Goal: Task Accomplishment & Management: Manage account settings

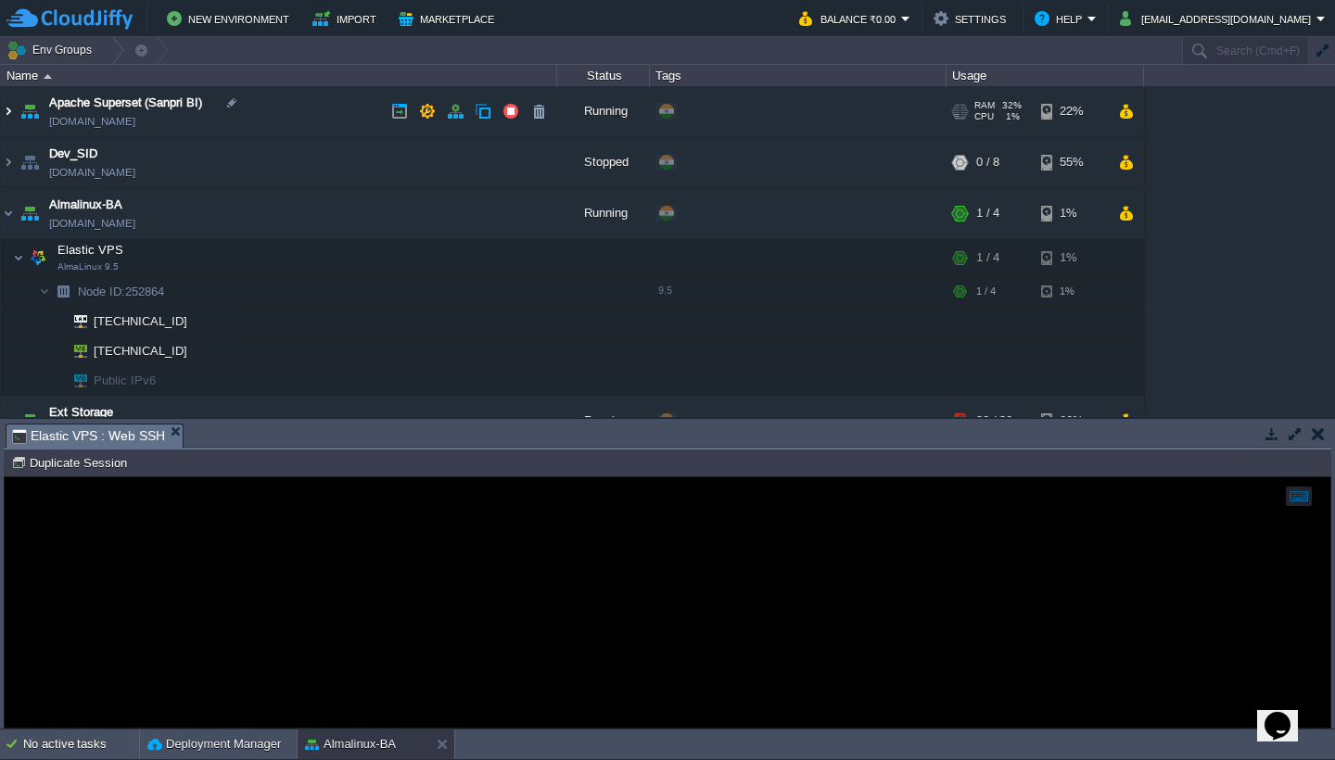
click at [8, 113] on img at bounding box center [8, 111] width 15 height 50
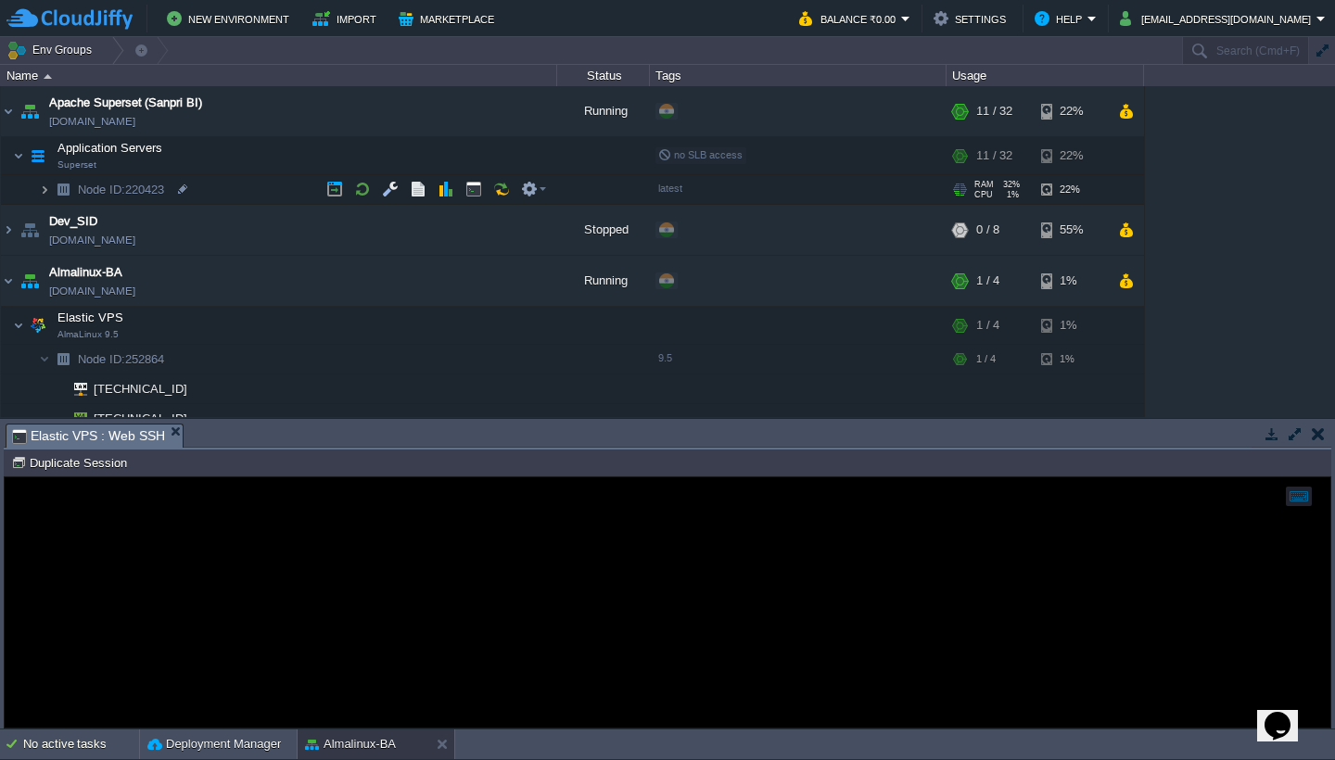
click at [44, 186] on img at bounding box center [44, 189] width 11 height 29
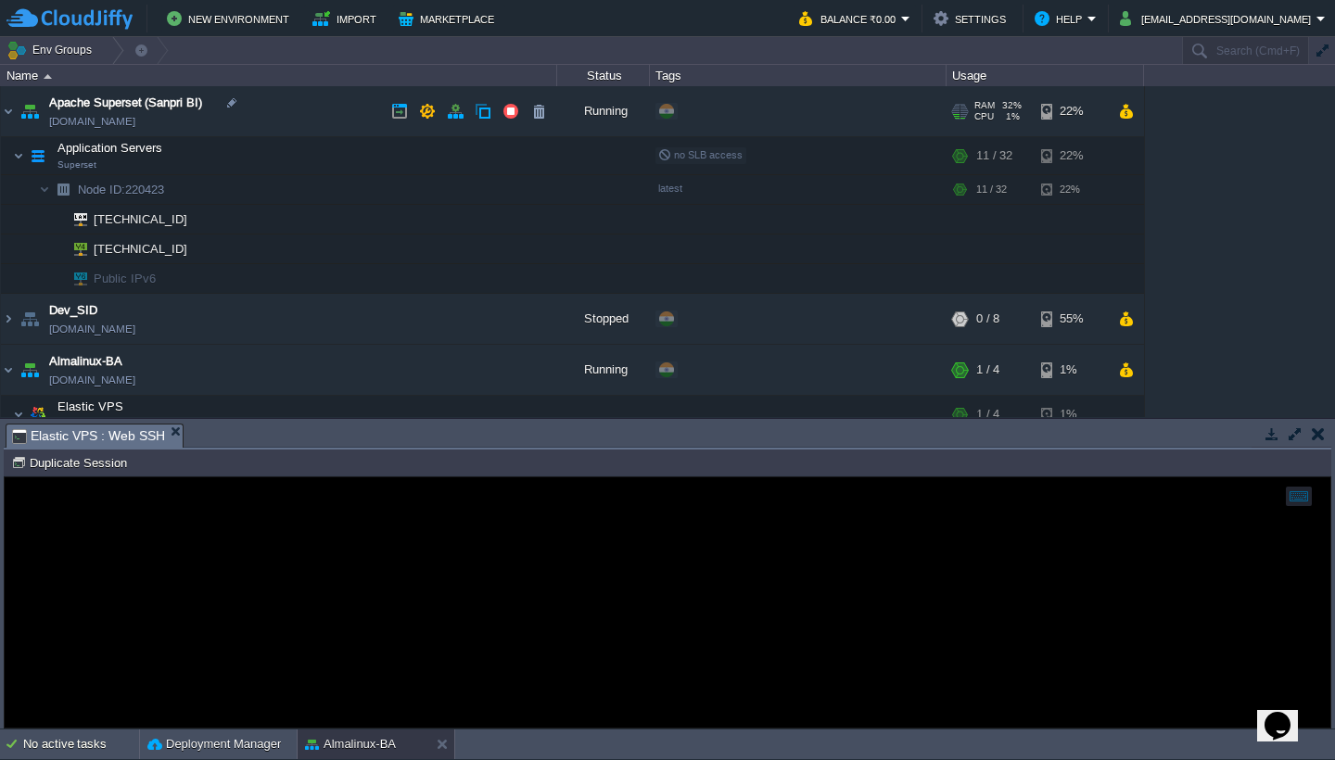
click at [11, 114] on img at bounding box center [8, 111] width 15 height 50
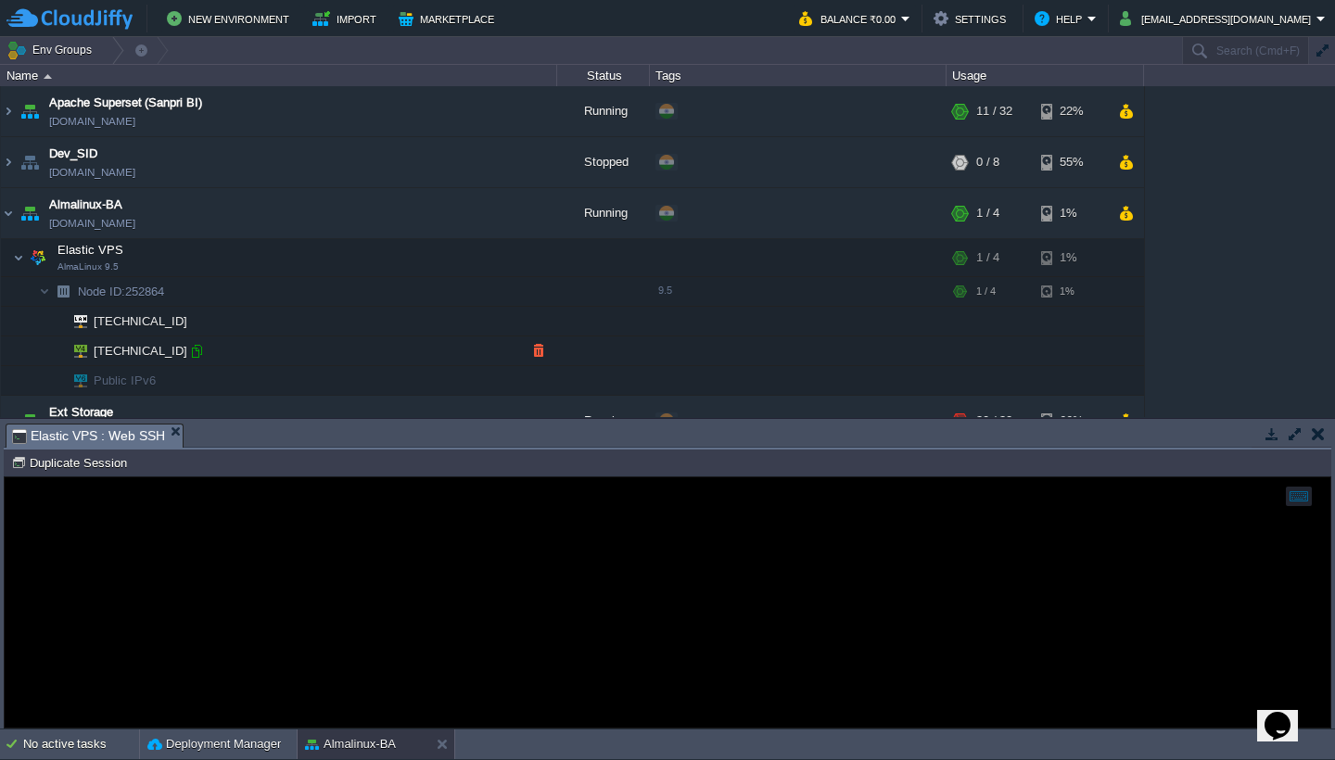
click at [196, 347] on div at bounding box center [196, 351] width 17 height 17
click at [429, 212] on button "button" at bounding box center [427, 213] width 17 height 17
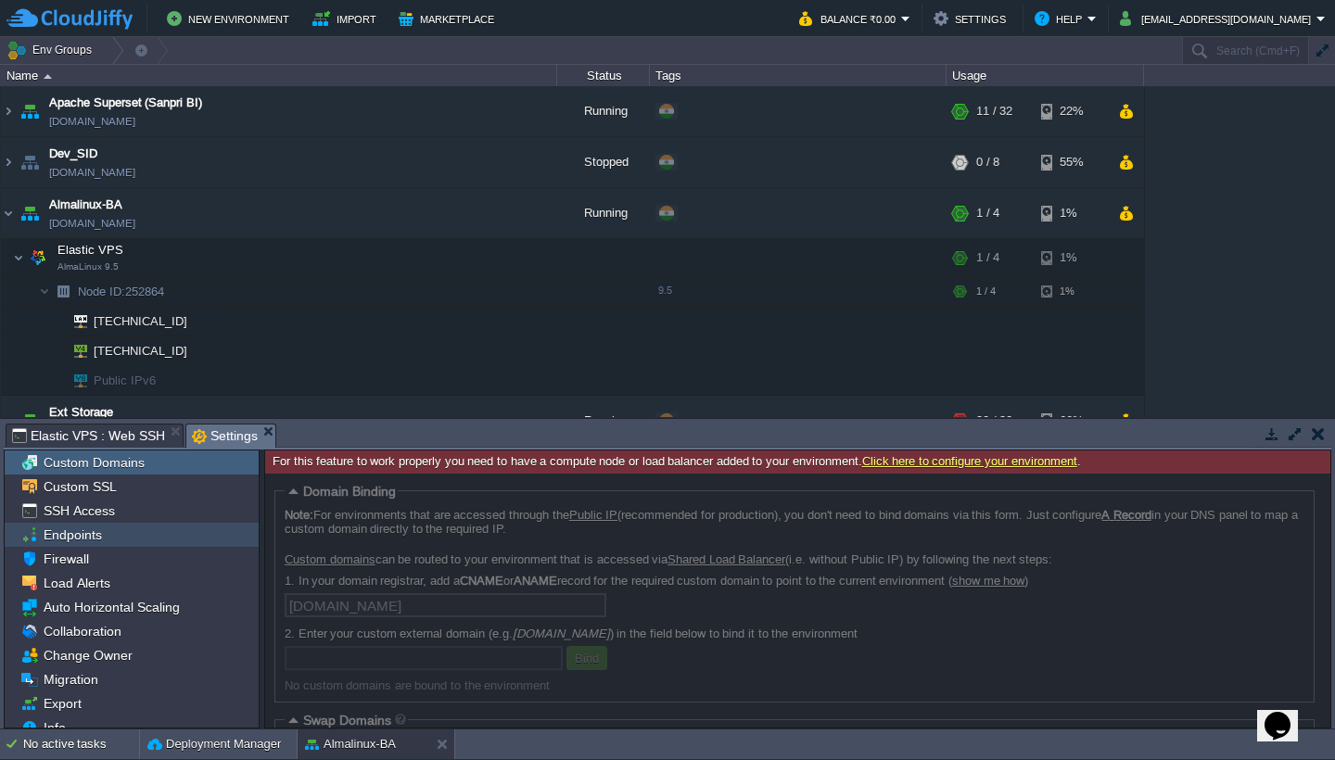
click at [106, 537] on div "Endpoints" at bounding box center [132, 535] width 254 height 24
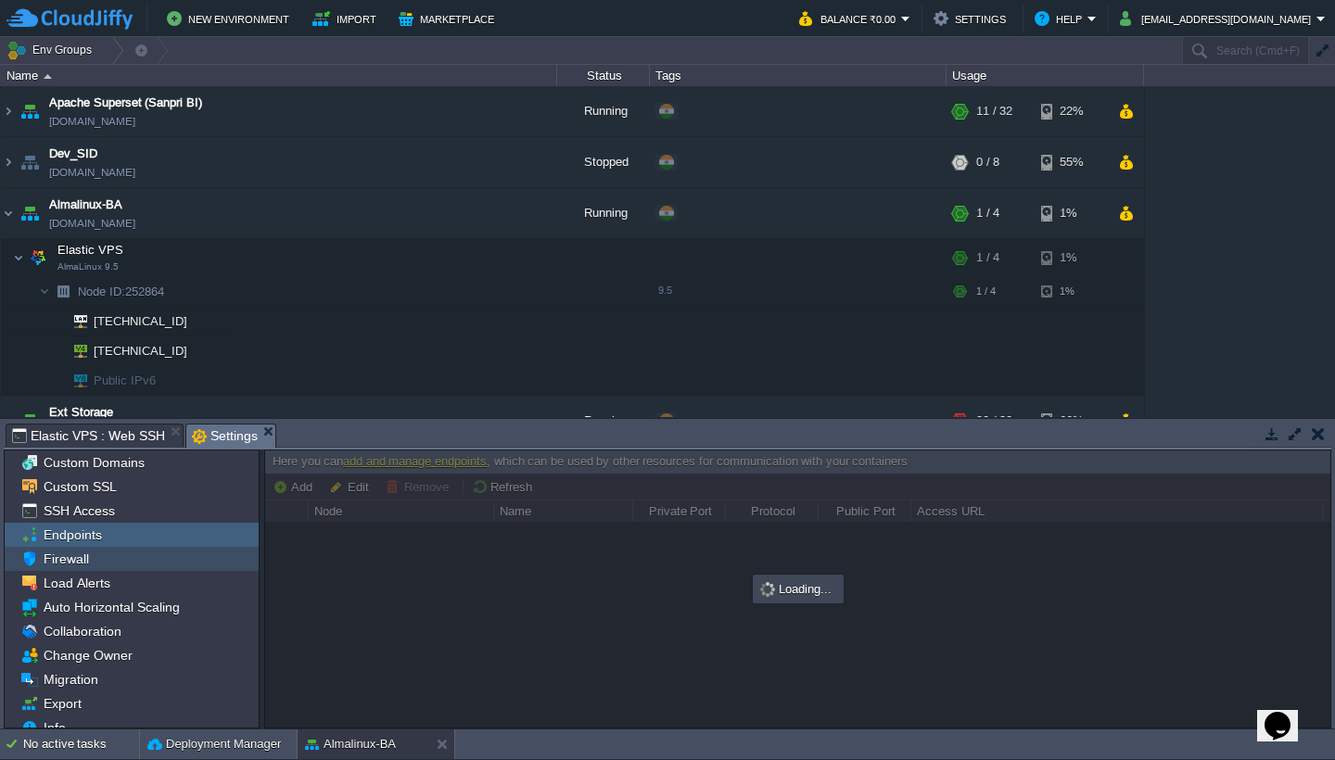
click at [97, 564] on div "Firewall" at bounding box center [132, 559] width 254 height 24
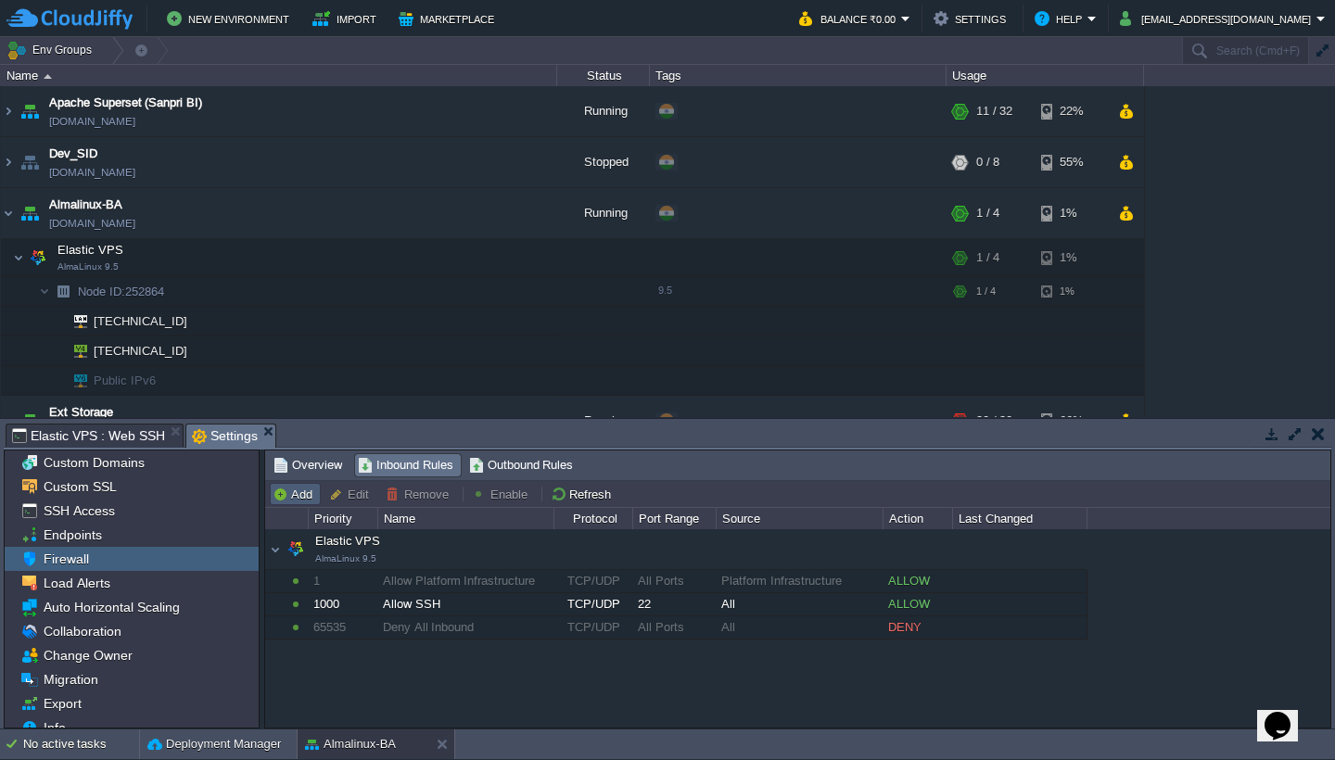
click at [297, 491] on button "Add" at bounding box center [295, 494] width 45 height 17
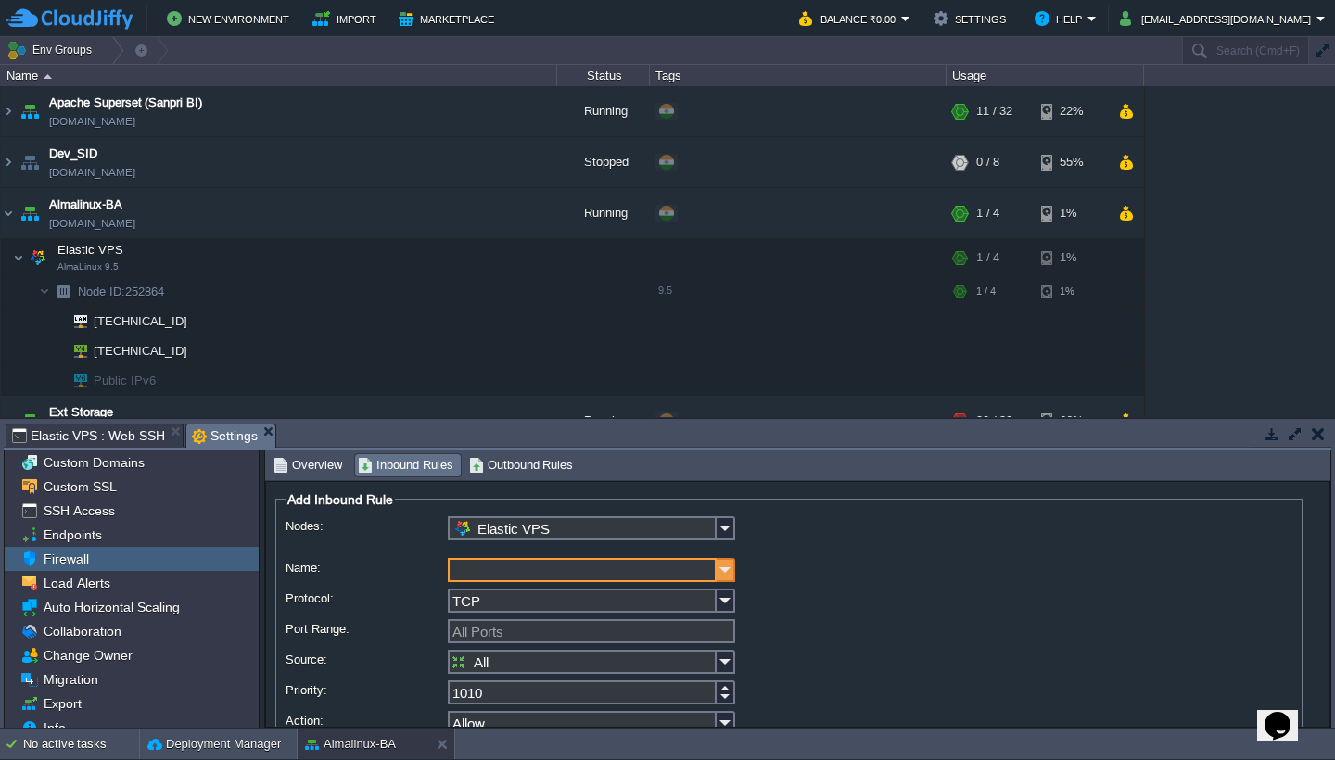
click at [724, 579] on img at bounding box center [726, 570] width 19 height 24
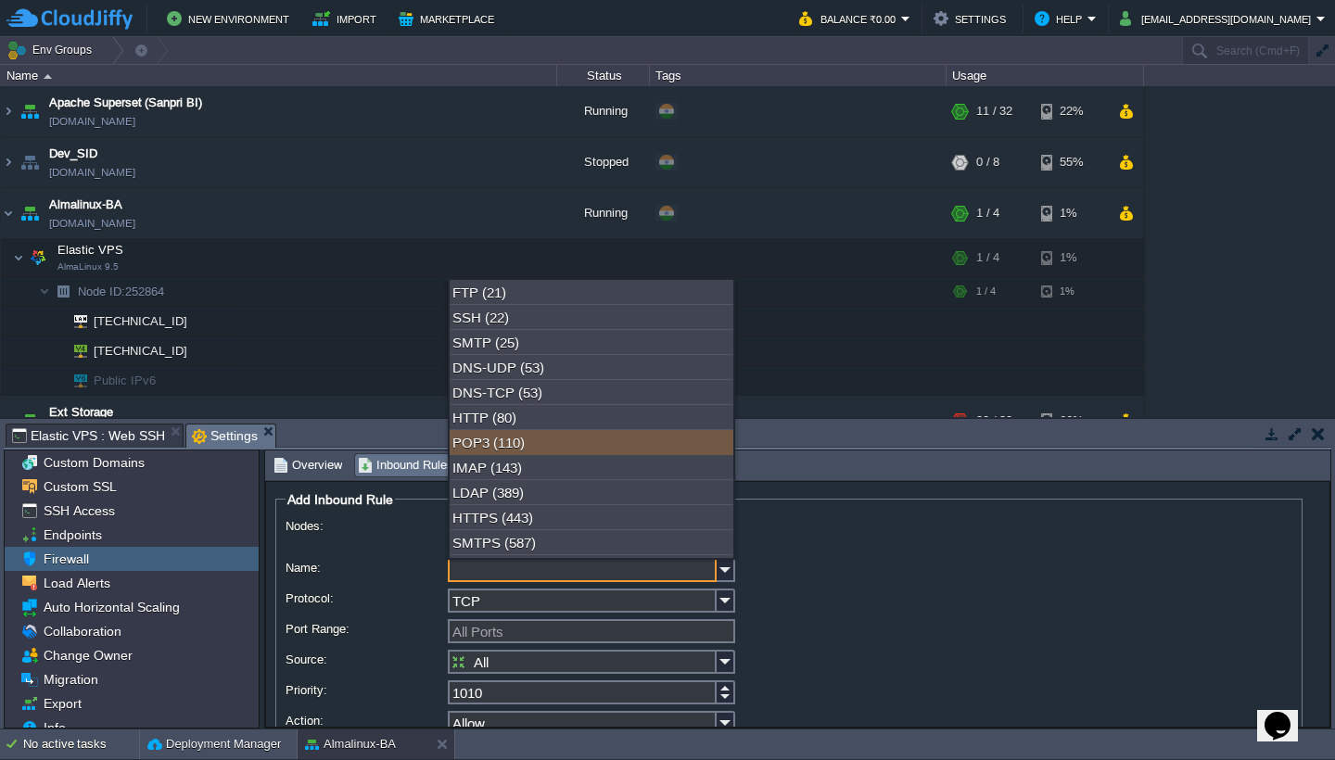
click at [603, 436] on div "POP3 (110)" at bounding box center [592, 442] width 284 height 25
type input "POP3"
type input "110"
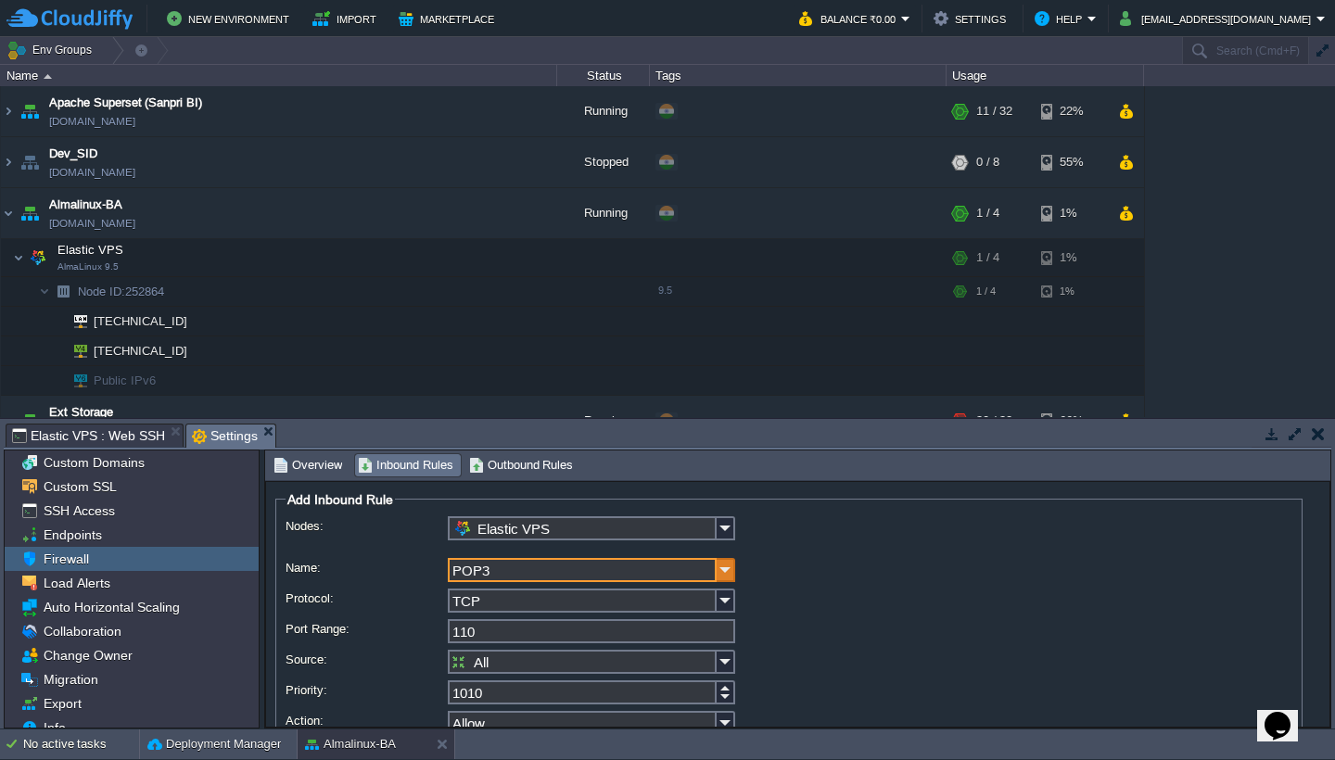
click at [726, 569] on img at bounding box center [726, 570] width 19 height 24
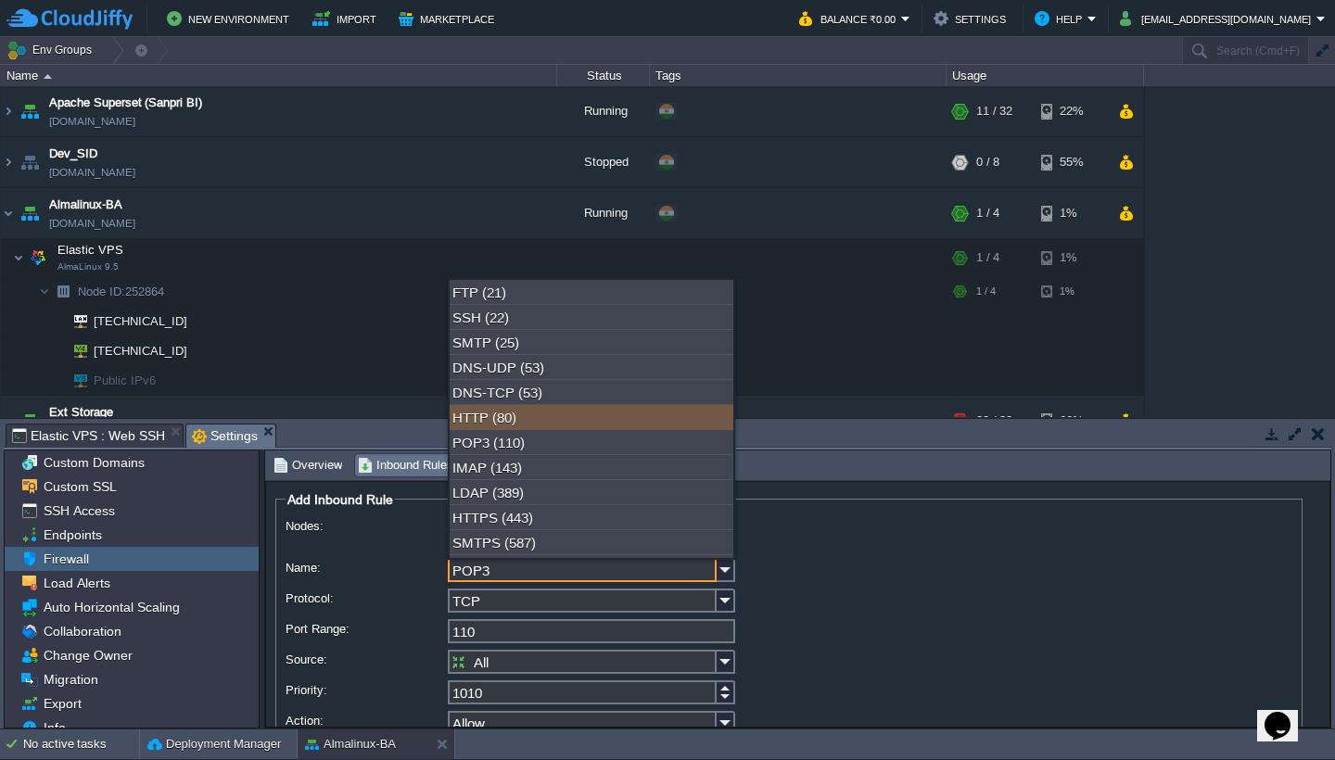
click at [582, 420] on div "HTTP (80)" at bounding box center [592, 417] width 284 height 25
type input "HTTP"
type input "80"
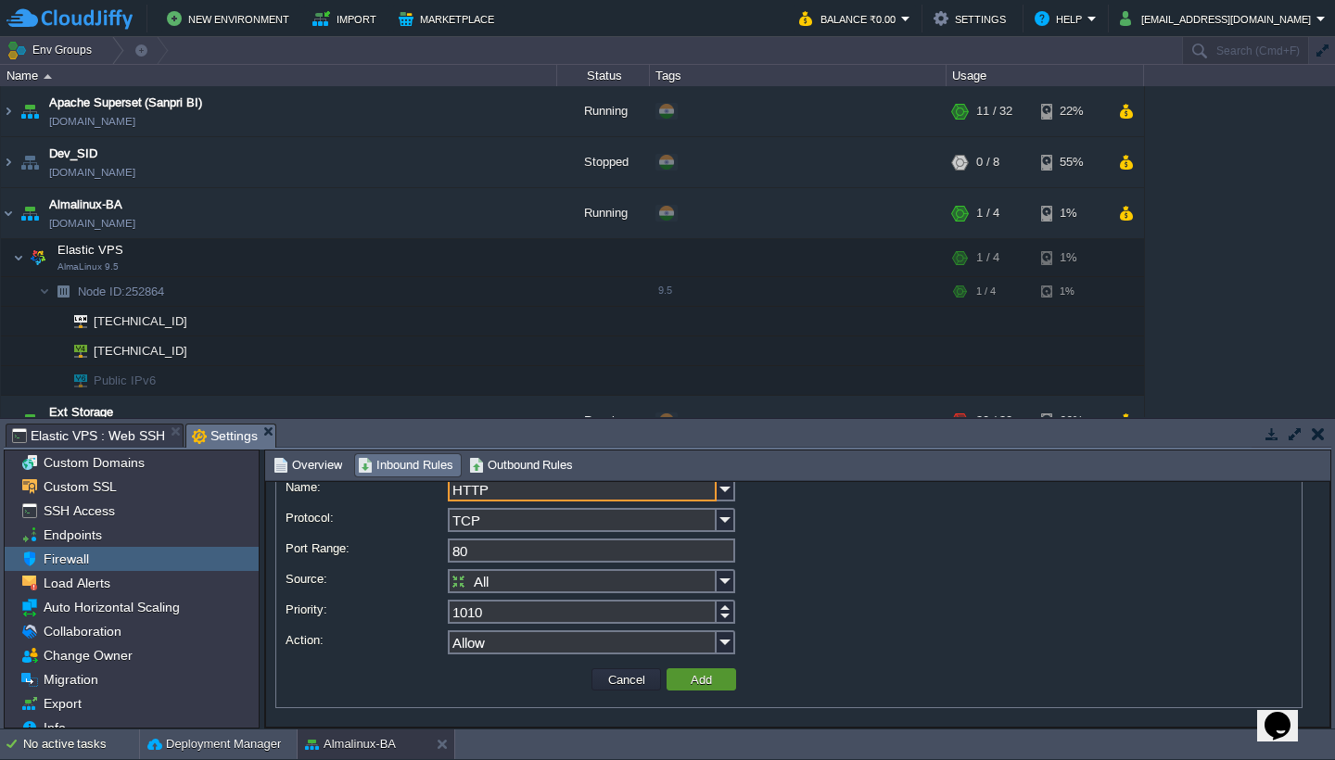
scroll to position [82, 0]
click at [713, 680] on button "Add" at bounding box center [701, 679] width 32 height 17
type input "All Ports"
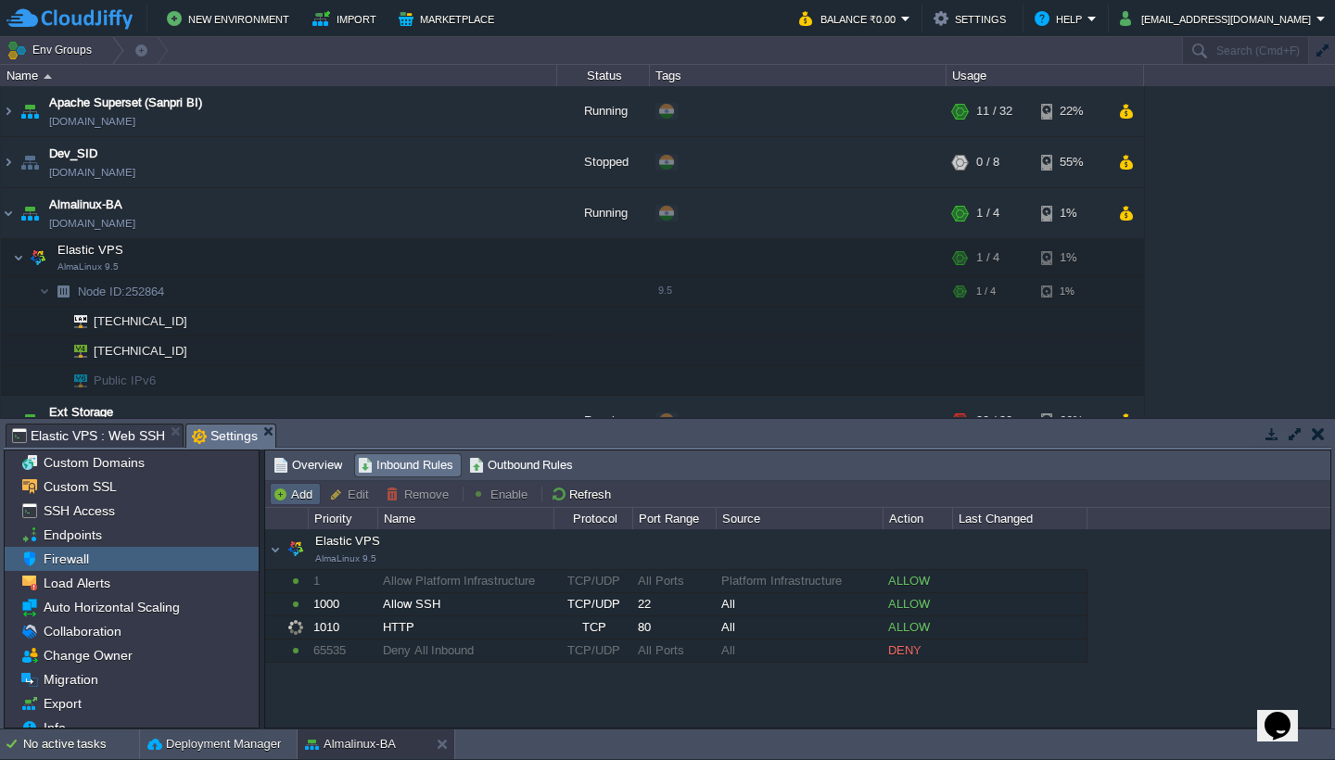
click at [303, 495] on button "Add" at bounding box center [295, 494] width 45 height 17
type input "Elastic VPS"
type input "1020"
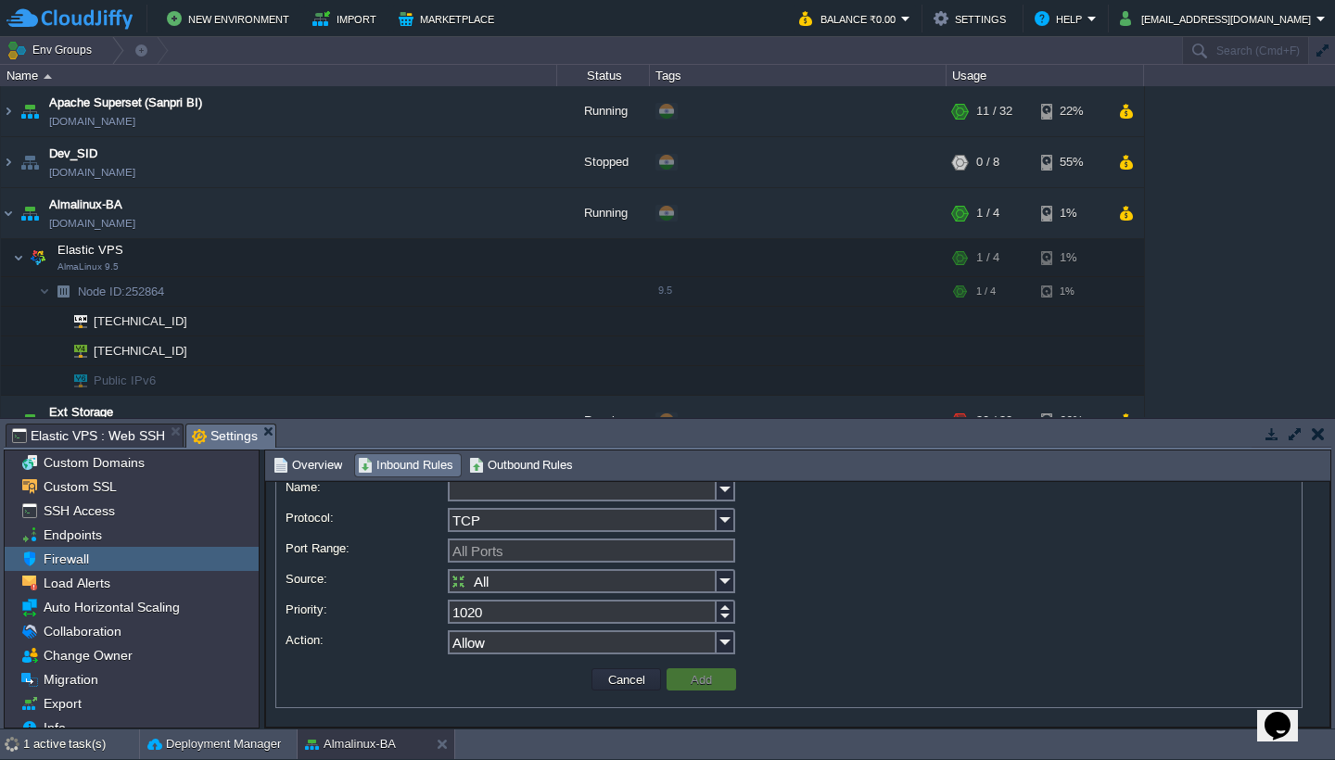
scroll to position [0, 0]
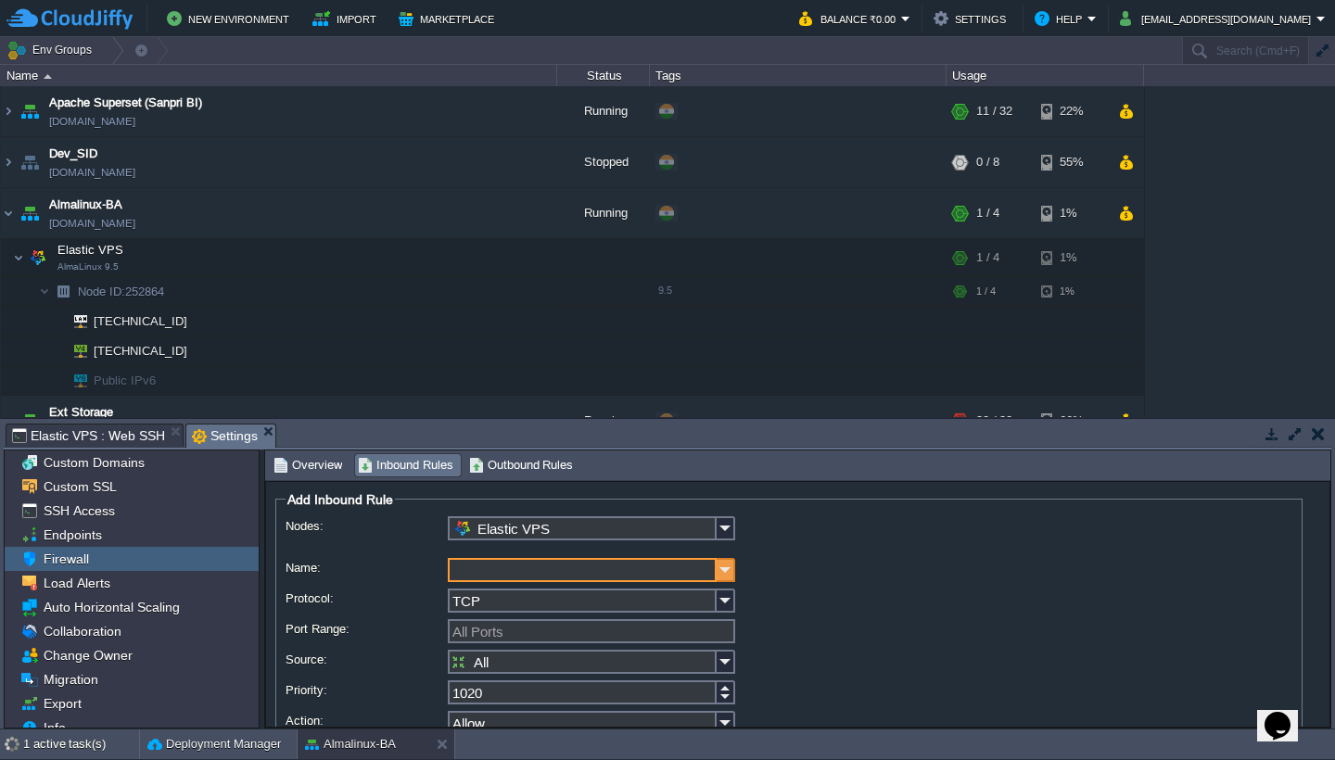
click at [725, 573] on img at bounding box center [726, 570] width 19 height 24
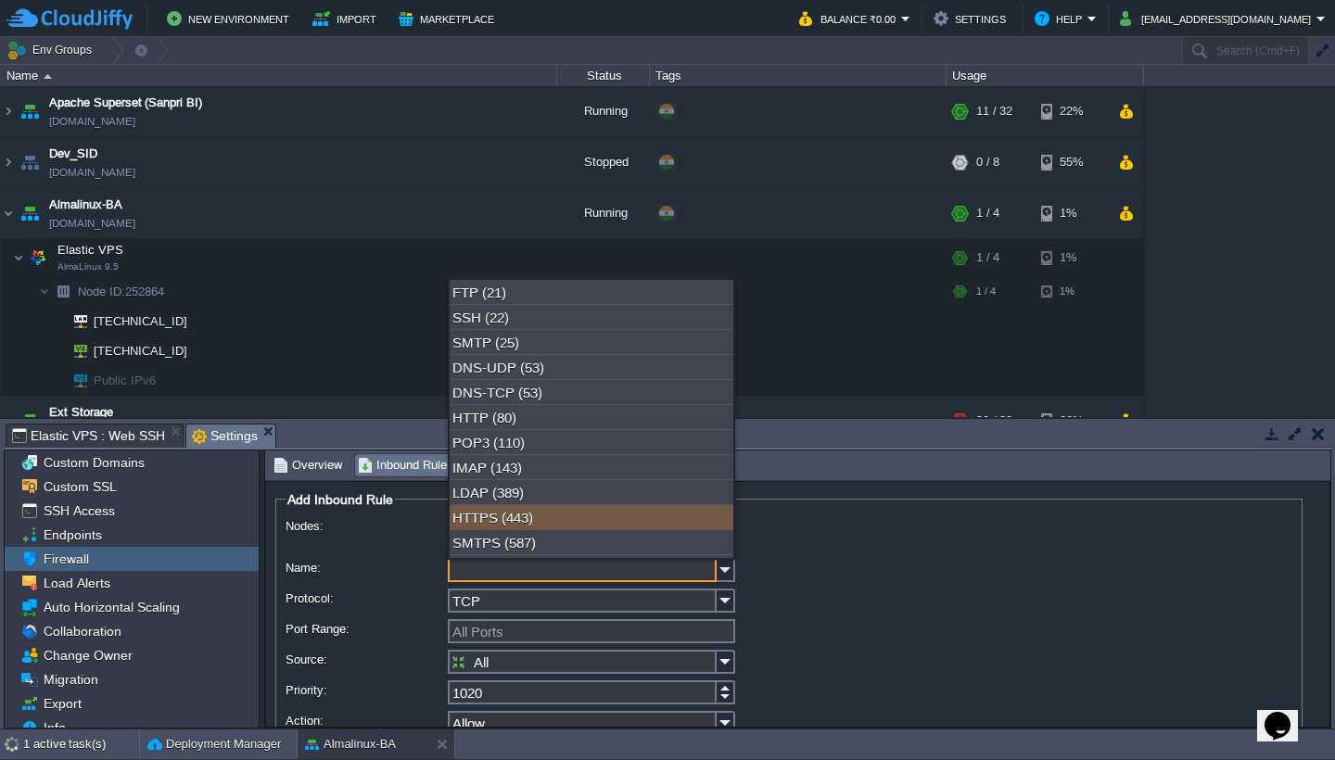
click at [598, 523] on div "HTTPS (443)" at bounding box center [592, 517] width 284 height 25
type input "HTTPS"
type input "443"
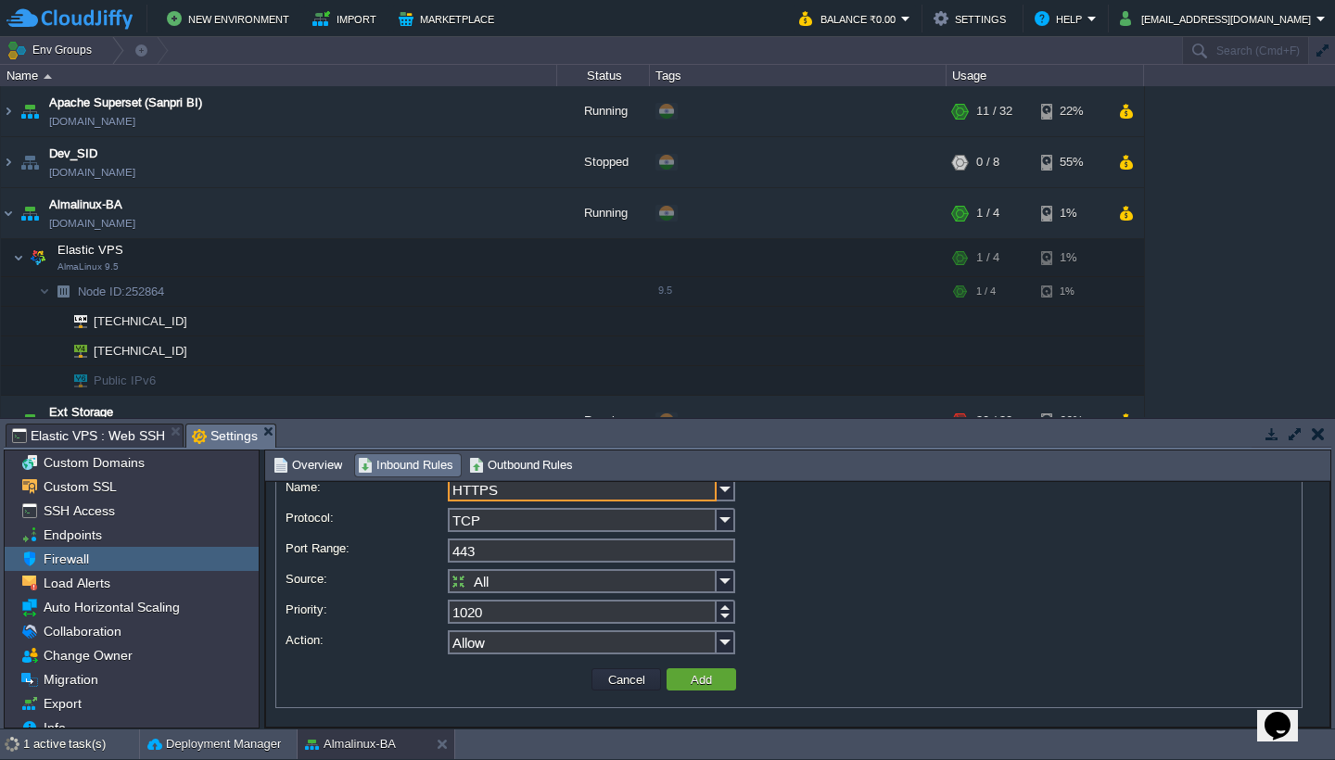
scroll to position [82, 0]
click at [713, 680] on button "Add" at bounding box center [701, 679] width 32 height 17
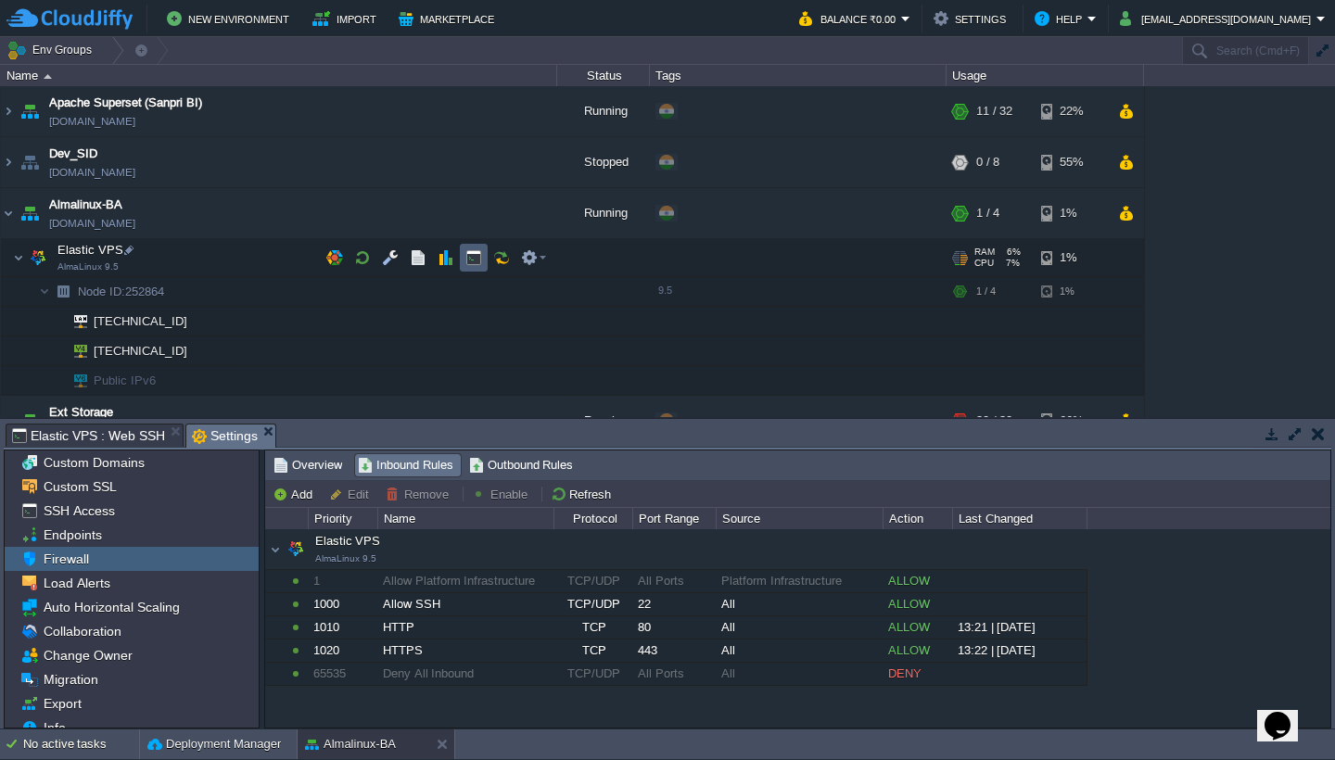
click at [477, 251] on button "button" at bounding box center [473, 257] width 17 height 17
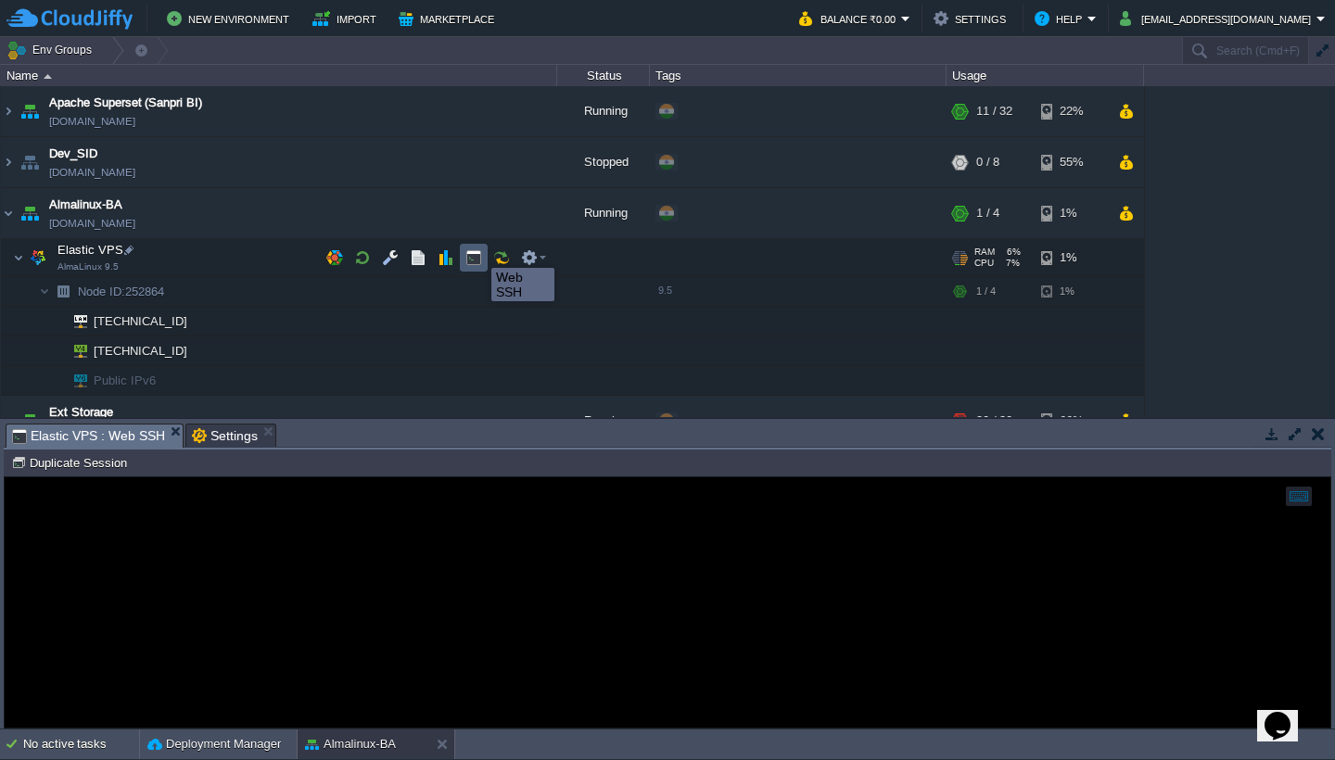
click at [472, 261] on button "button" at bounding box center [473, 257] width 17 height 17
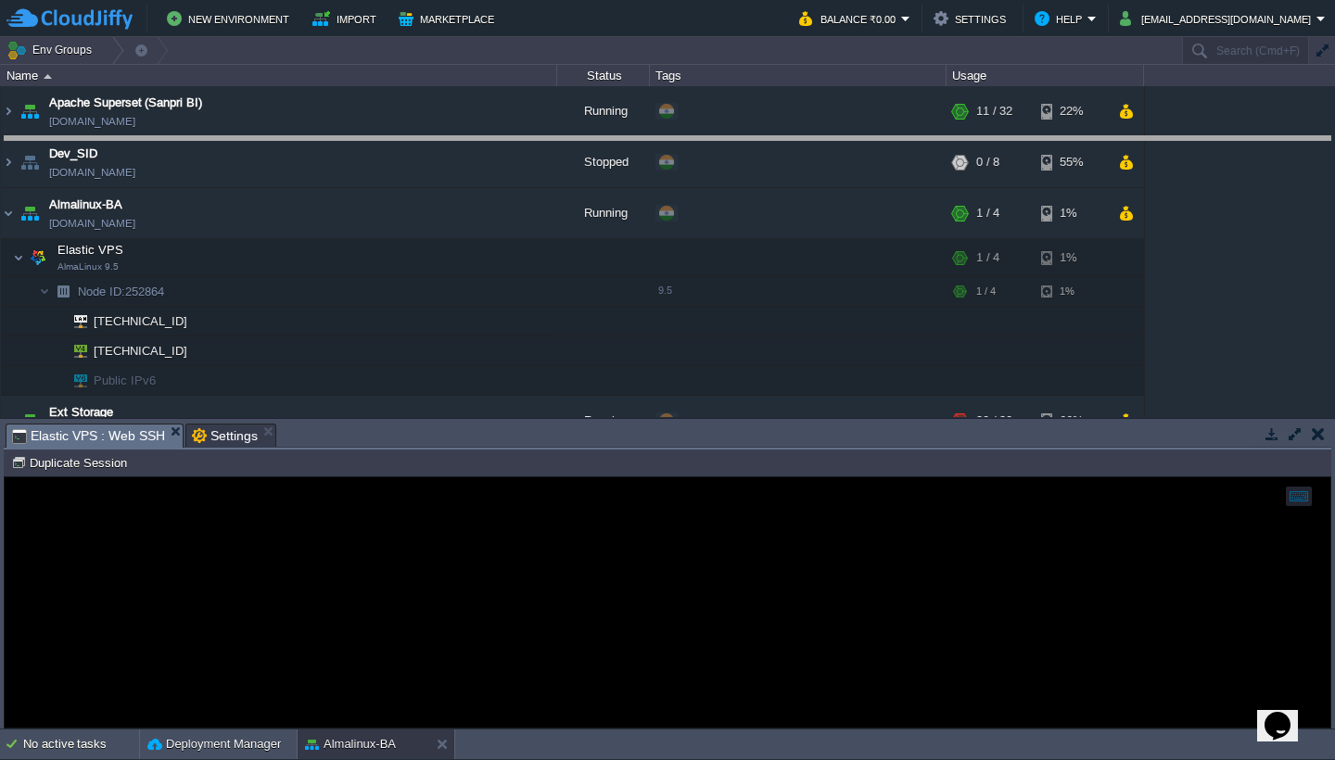
drag, startPoint x: 640, startPoint y: 442, endPoint x: 596, endPoint y: 140, distance: 305.3
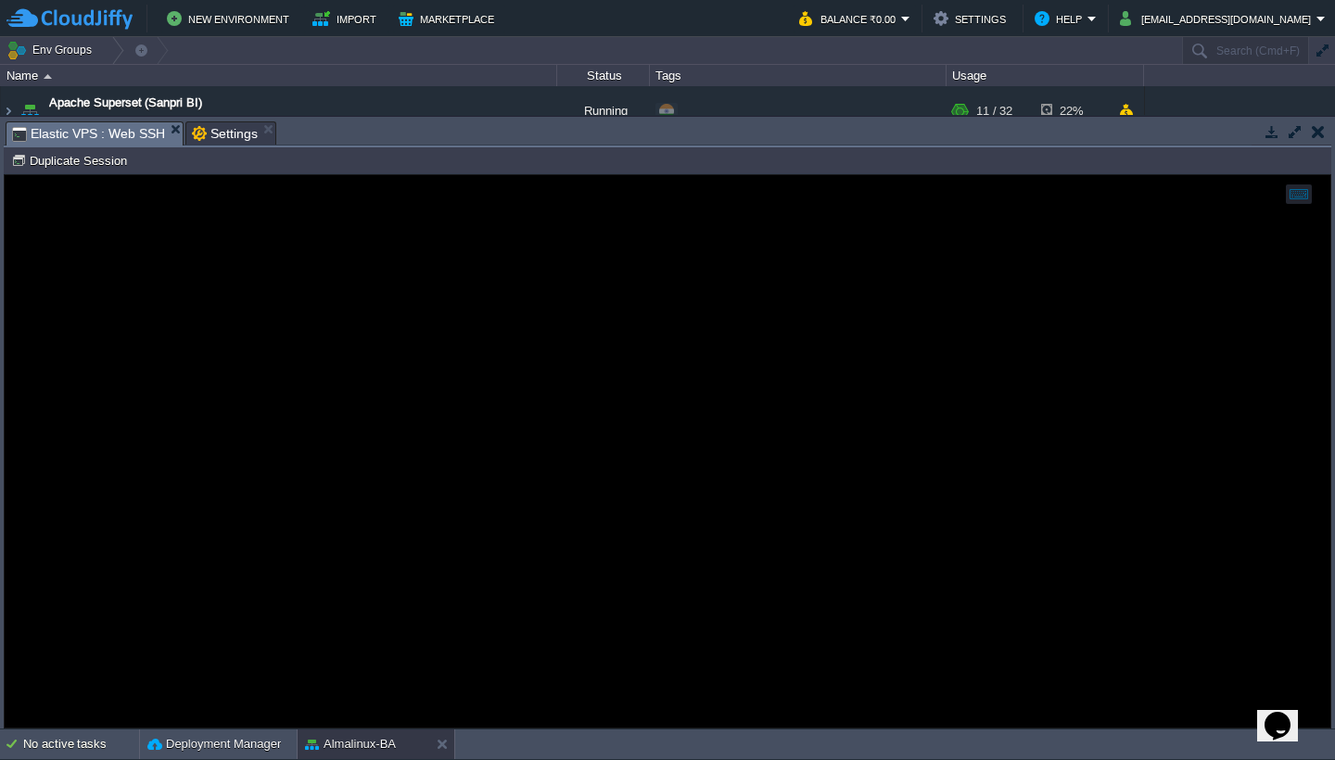
click at [422, 236] on div at bounding box center [667, 451] width 1325 height 552
click at [476, 397] on div at bounding box center [667, 451] width 1325 height 552
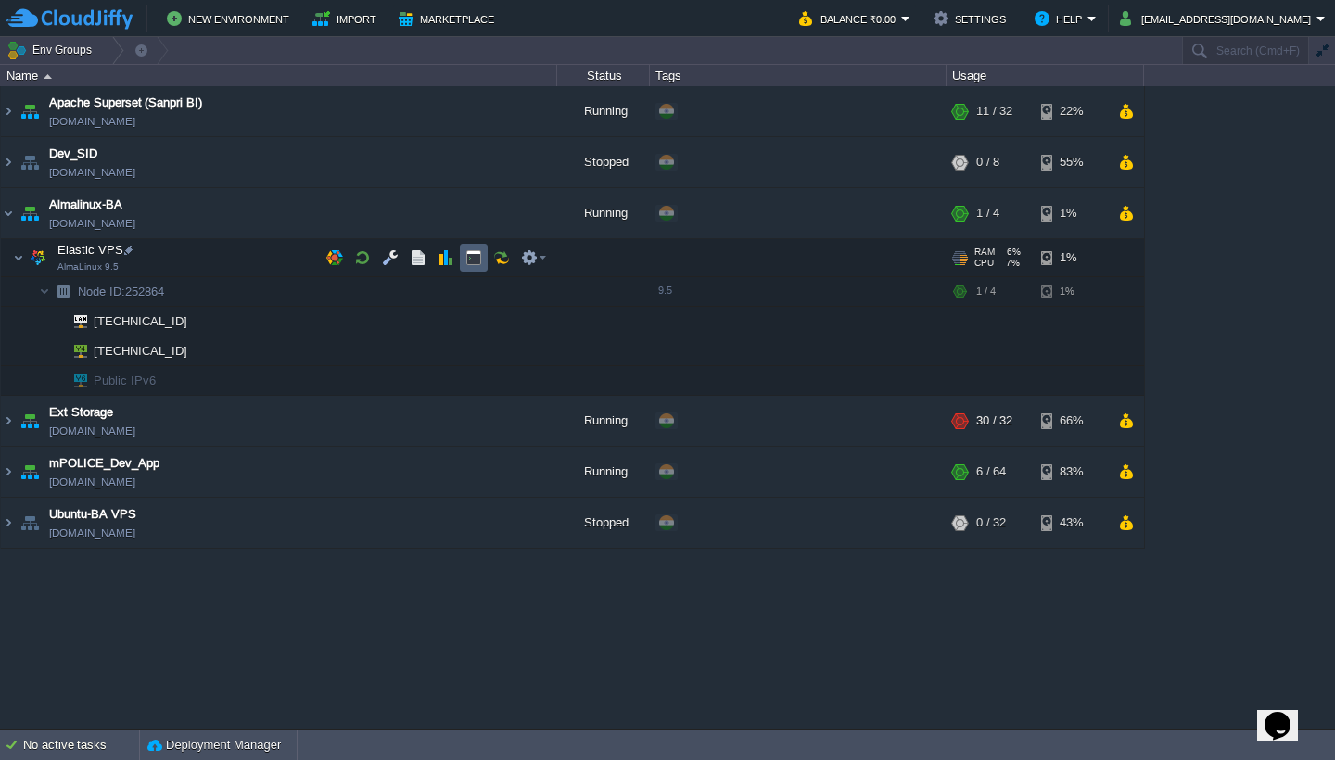
click at [474, 258] on button "button" at bounding box center [473, 257] width 17 height 17
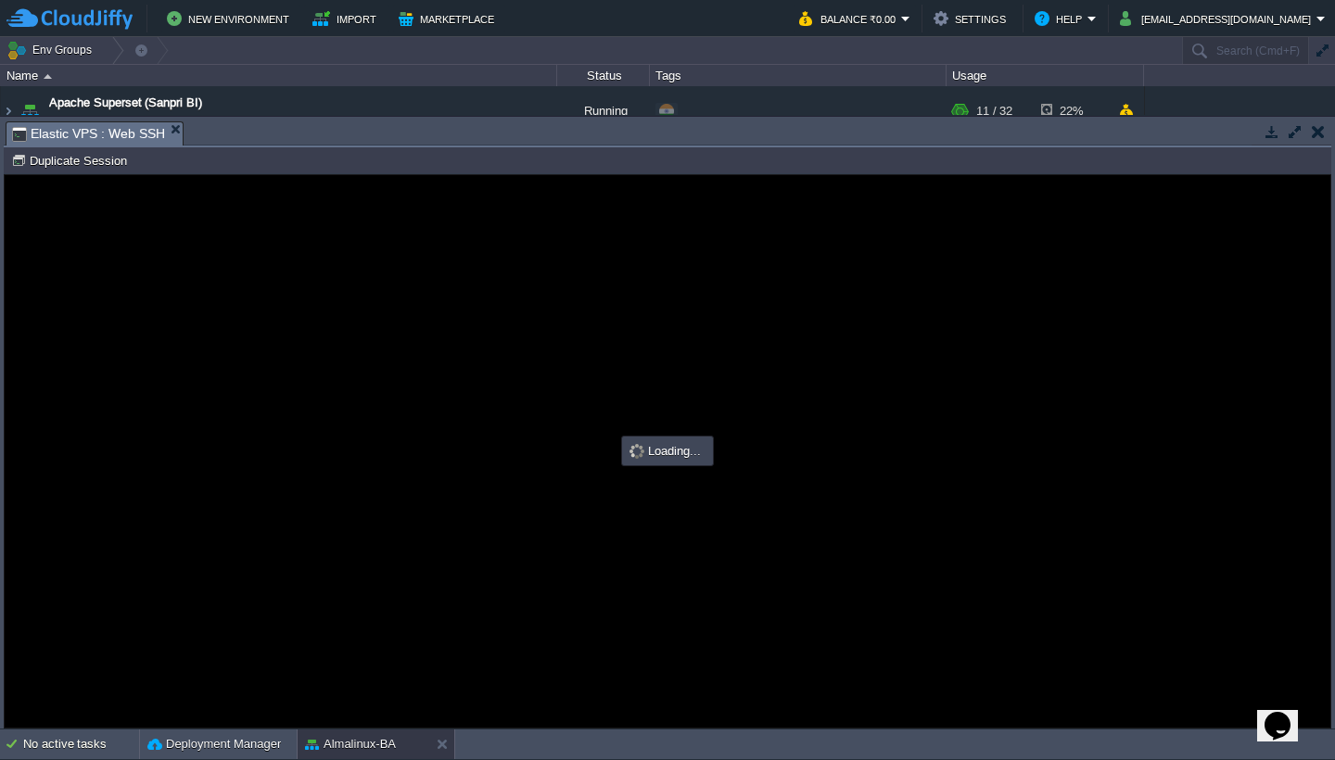
scroll to position [0, 0]
type input "#000000"
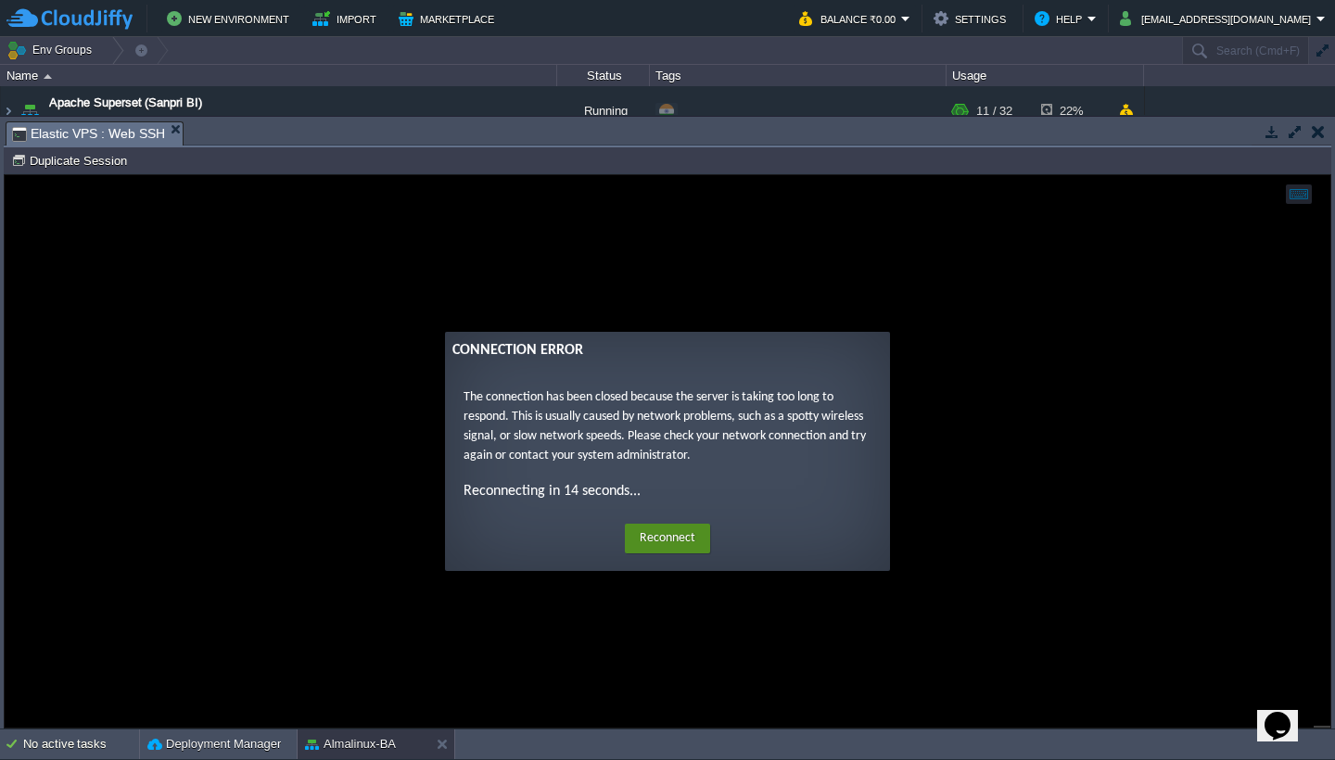
click at [678, 543] on button "Reconnect" at bounding box center [667, 539] width 85 height 30
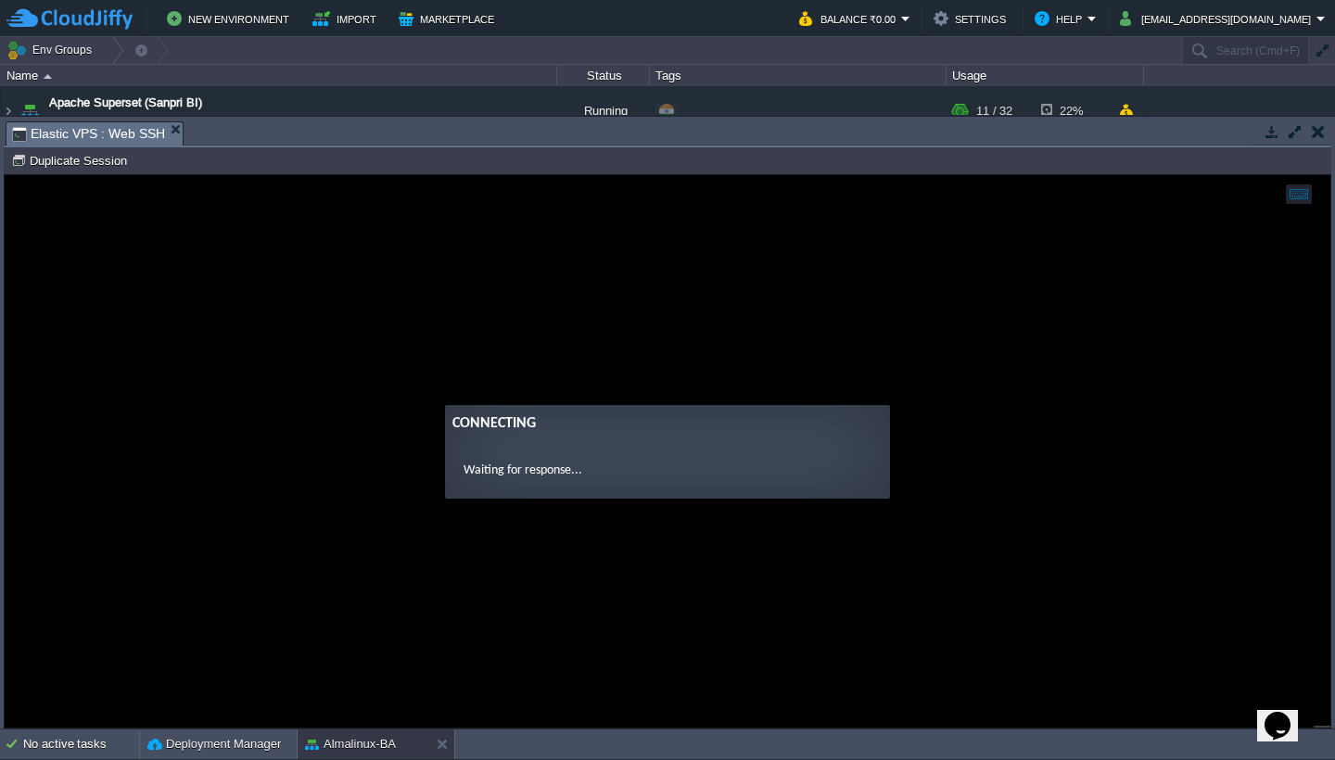
click at [1141, 149] on div "Node ID: 252864 Duplicate Session" at bounding box center [667, 160] width 1327 height 27
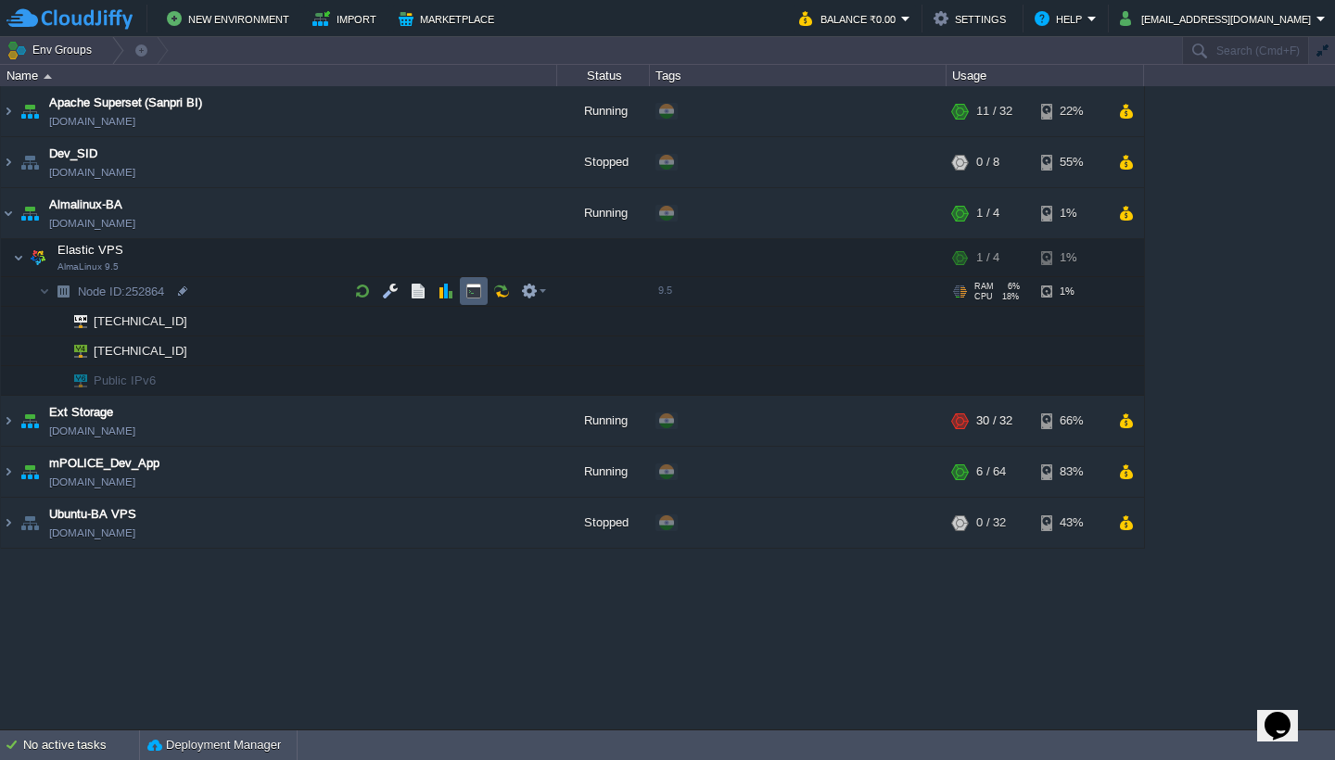
click at [471, 288] on button "button" at bounding box center [473, 291] width 17 height 17
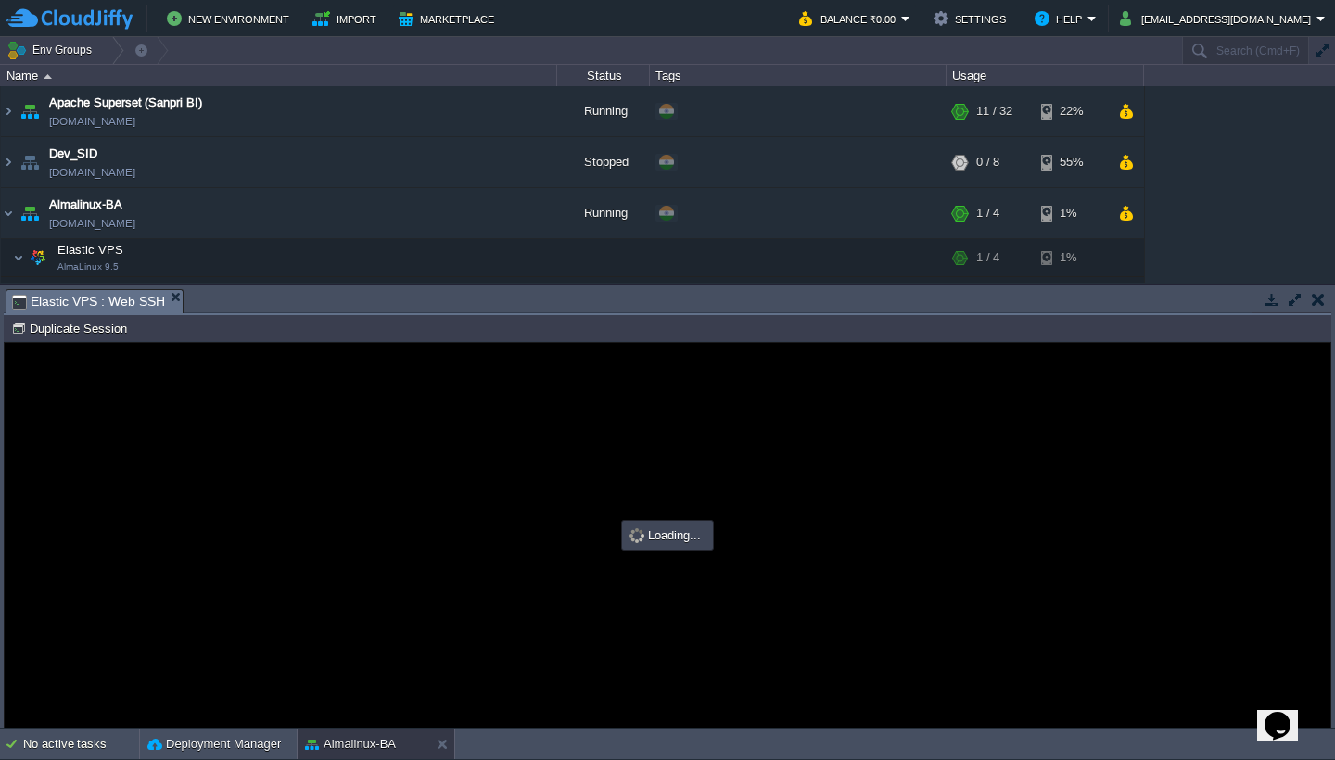
type input "#000000"
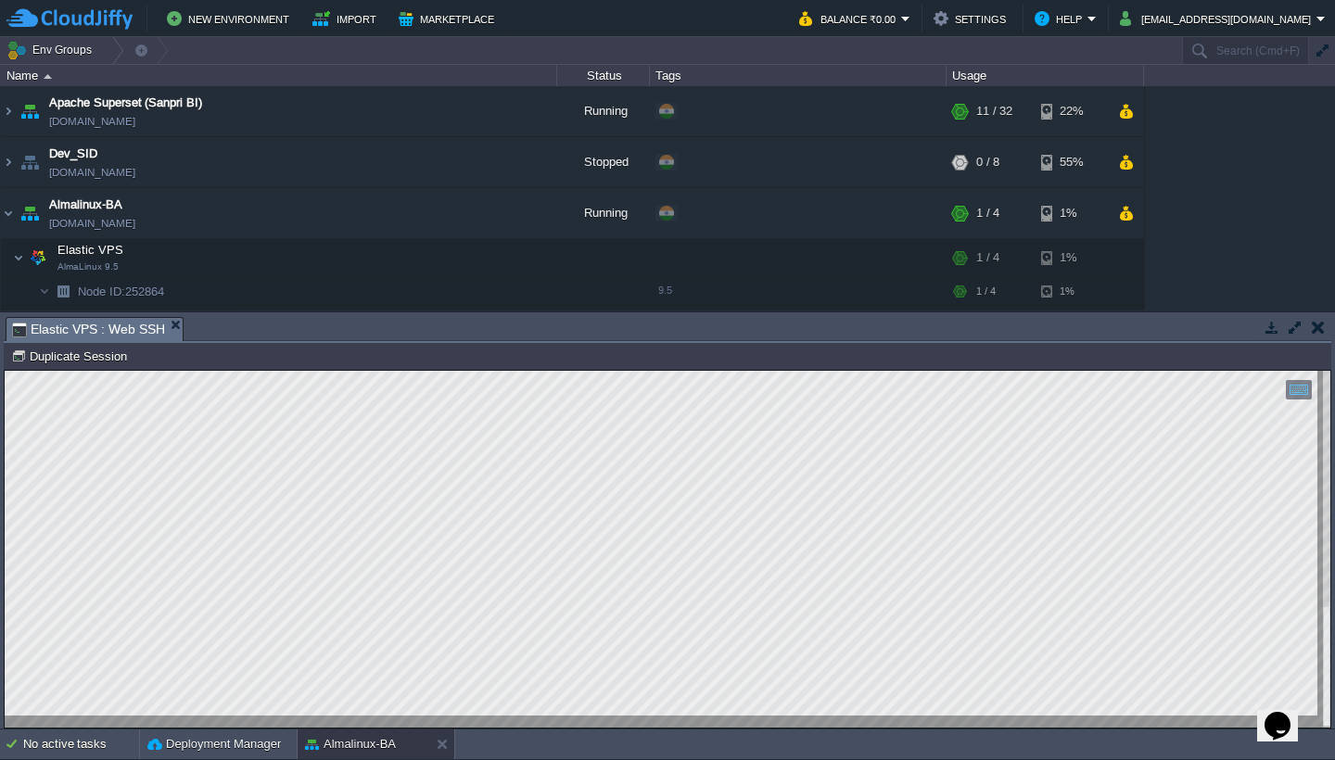
type textarea "Killed"
click at [452, 210] on button "button" at bounding box center [455, 213] width 17 height 17
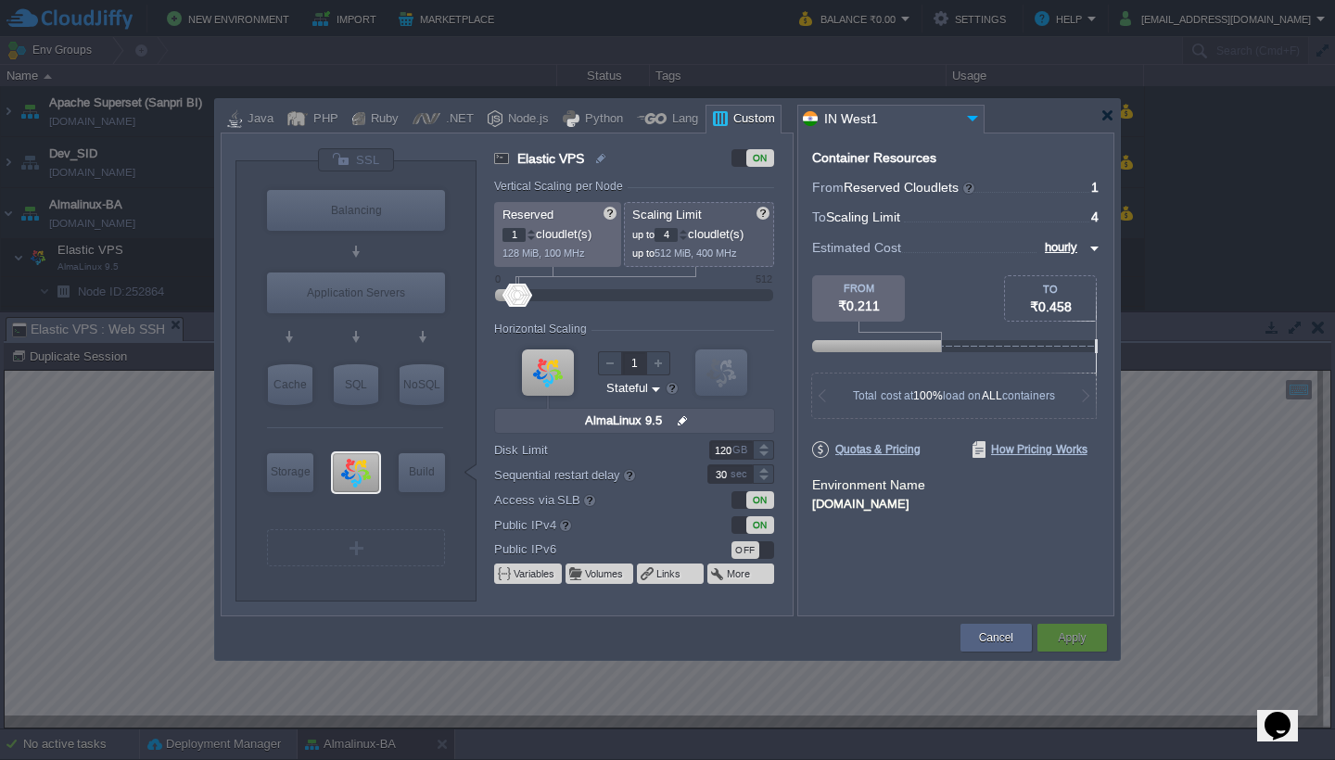
drag, startPoint x: 522, startPoint y: 235, endPoint x: 501, endPoint y: 235, distance: 21.3
click at [501, 235] on div "Reserved 1 cloudlet(s) 128 MiB, 100 MHz" at bounding box center [557, 234] width 127 height 65
type input "16"
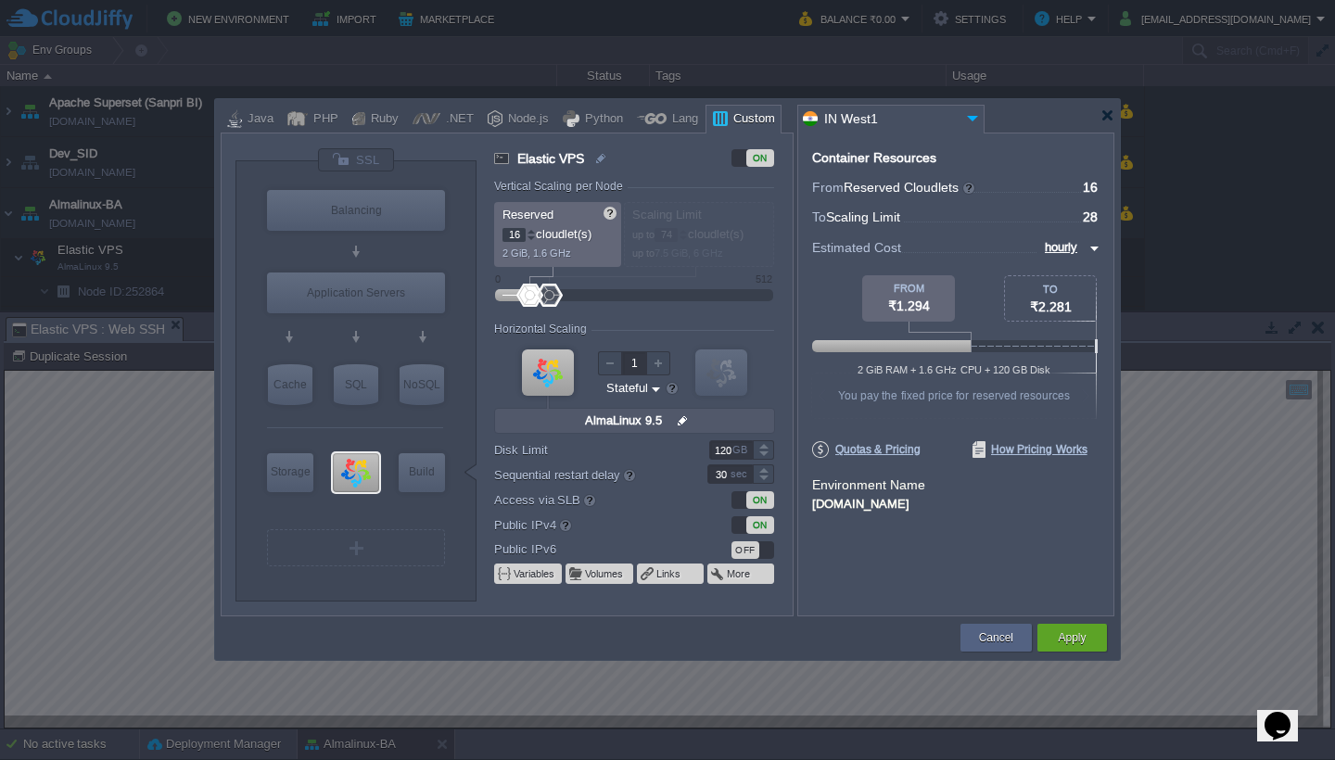
drag, startPoint x: 533, startPoint y: 294, endPoint x: 555, endPoint y: 297, distance: 22.4
click at [555, 297] on div at bounding box center [549, 295] width 27 height 23
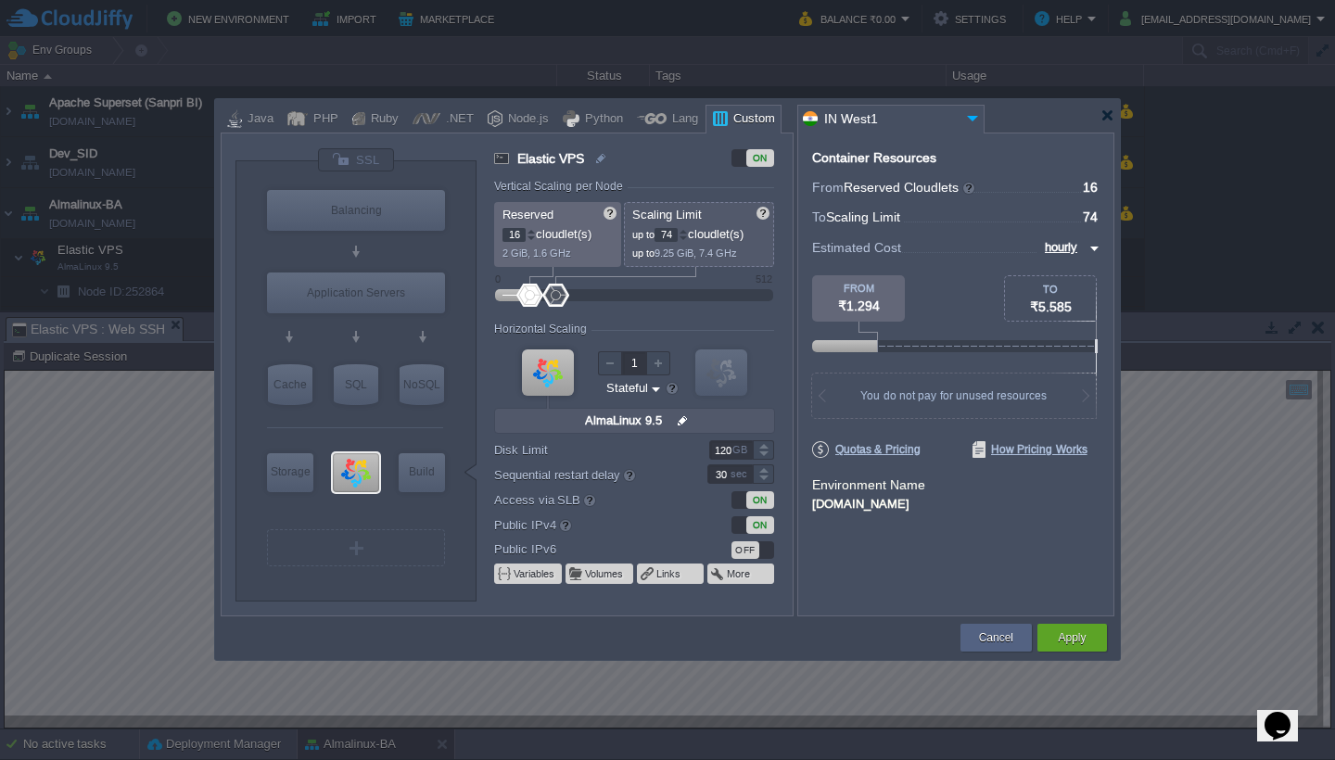
drag, startPoint x: 678, startPoint y: 239, endPoint x: 617, endPoint y: 225, distance: 61.8
click at [617, 225] on div "Reserved 16 cloudlet(s) 2 GiB, 1.6 GHz Scaling Limit up to 74 cloudlet(s) up to…" at bounding box center [634, 234] width 280 height 65
type input "32"
click at [1064, 639] on button "Apply" at bounding box center [1072, 637] width 28 height 19
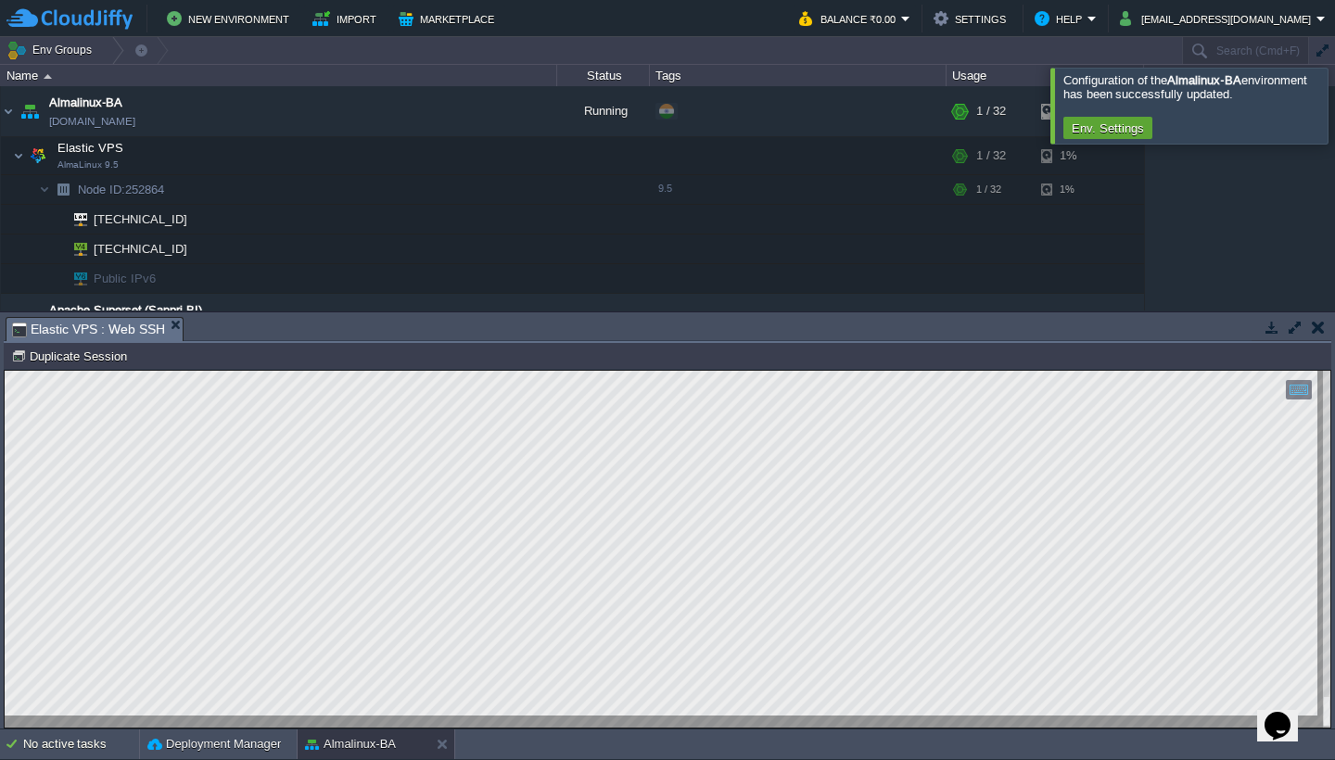
click at [1323, 521] on div at bounding box center [667, 549] width 1325 height 357
click at [1318, 535] on div at bounding box center [667, 549] width 1325 height 357
click at [492, 364] on td "Node ID: 252864 Duplicate Session" at bounding box center [668, 356] width 1324 height 22
click at [1334, 110] on div at bounding box center [1357, 105] width 0 height 75
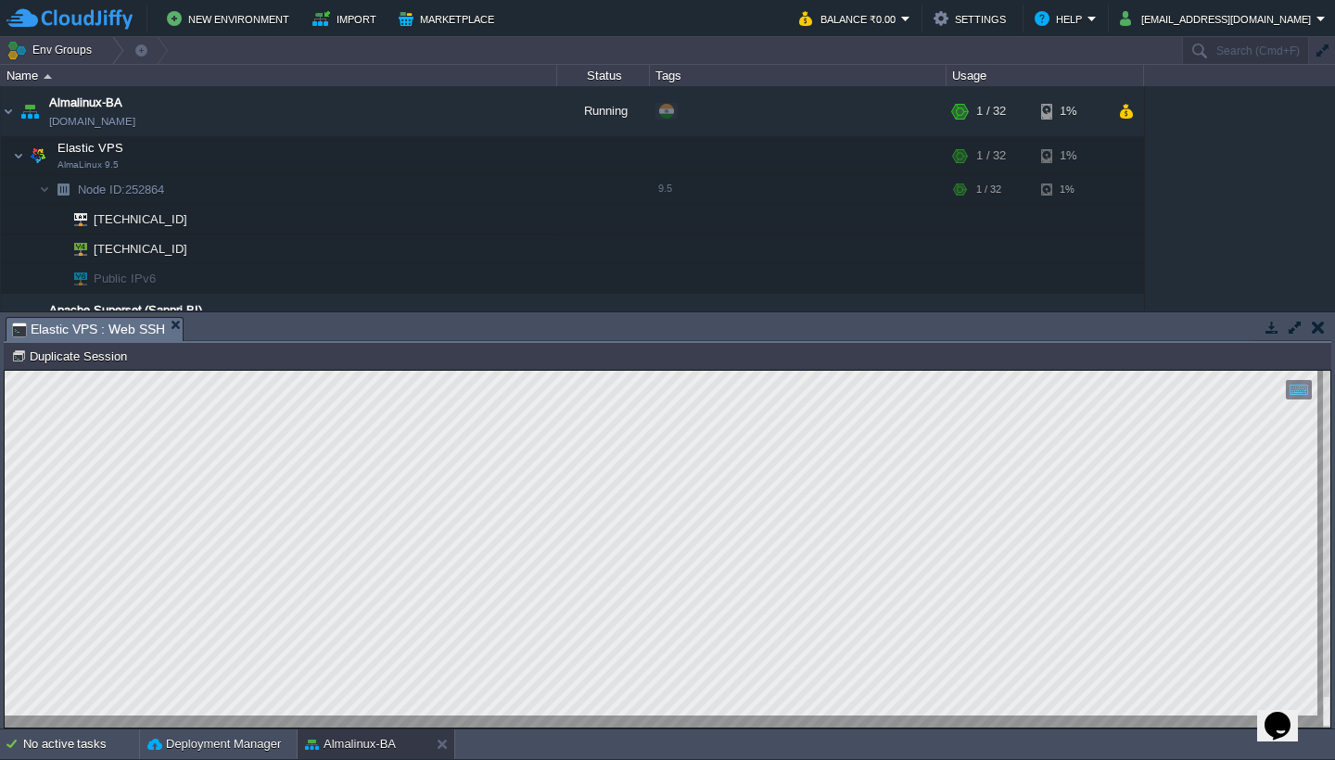
type textarea "ERROR: Failed to load user configuration. Falling back to full stock configurat…"
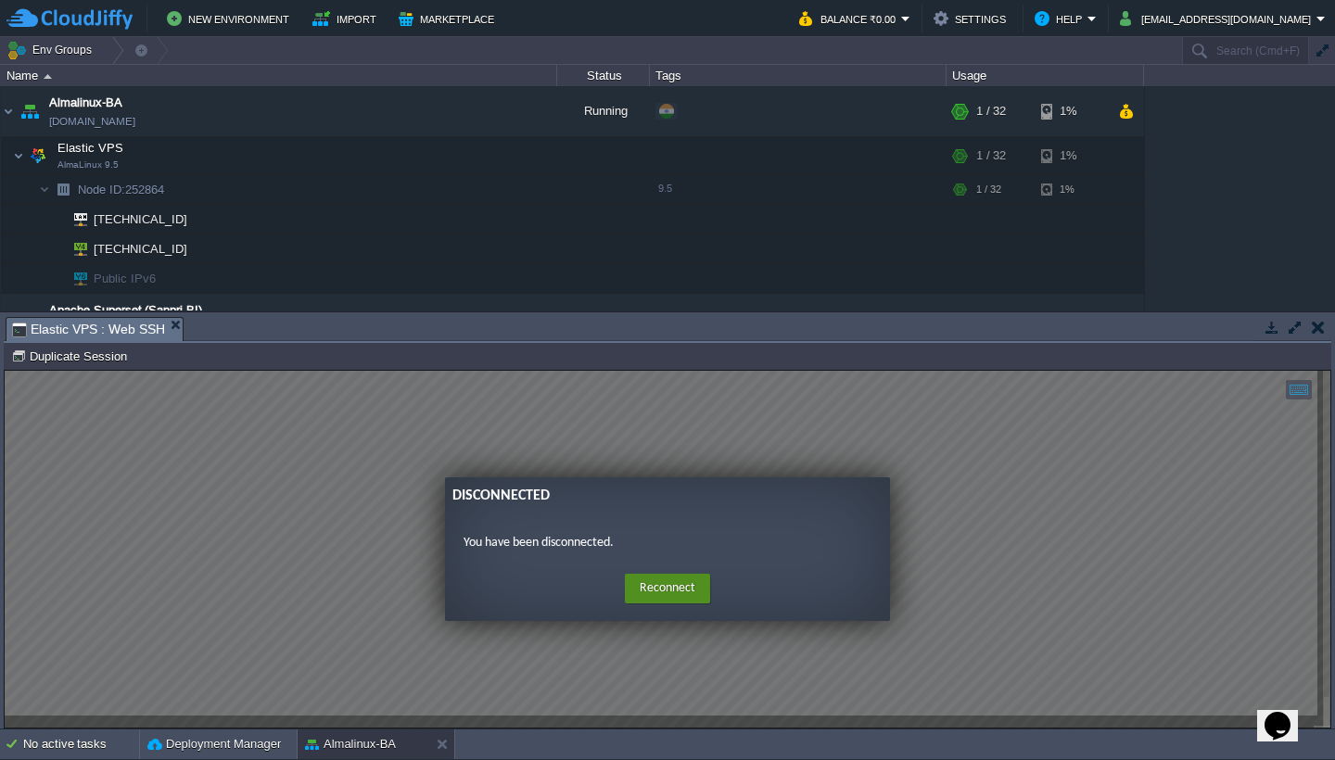
click at [680, 594] on button "Reconnect" at bounding box center [667, 589] width 85 height 30
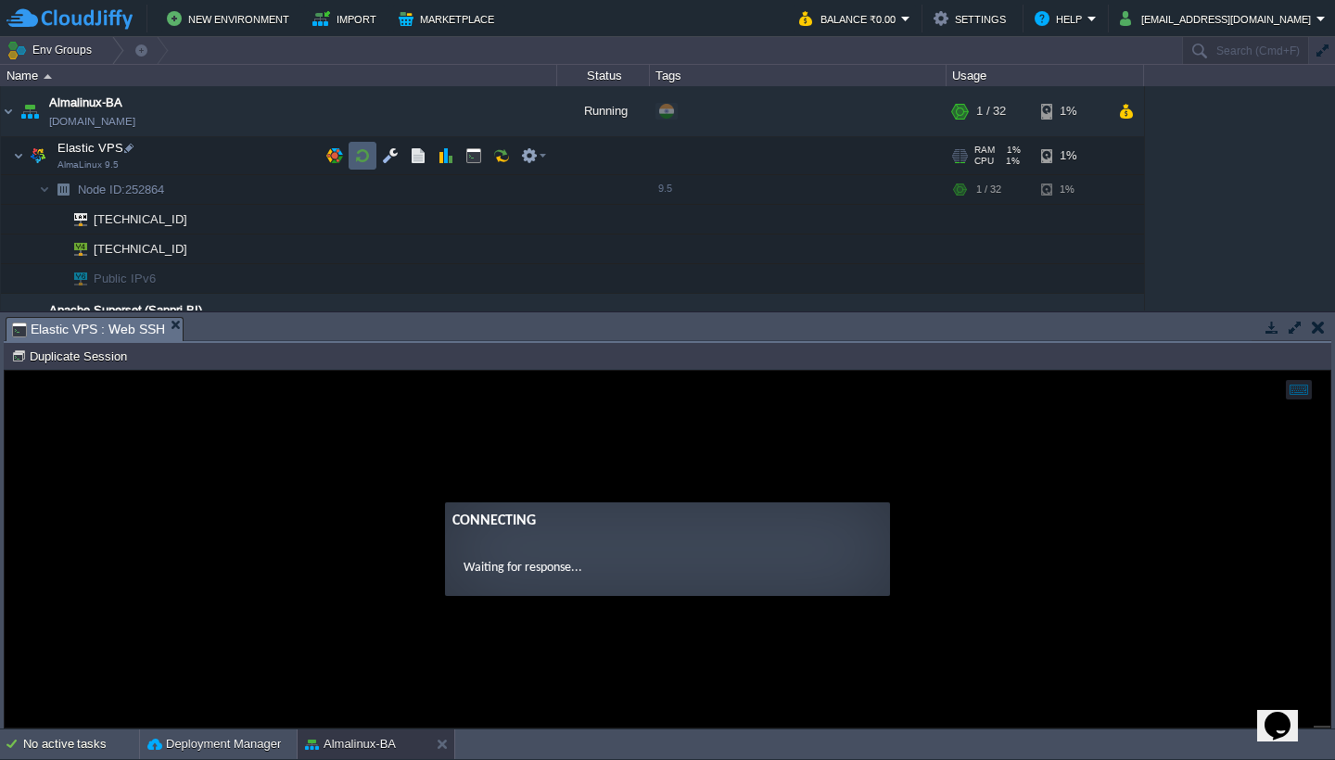
click at [359, 157] on button "button" at bounding box center [362, 155] width 17 height 17
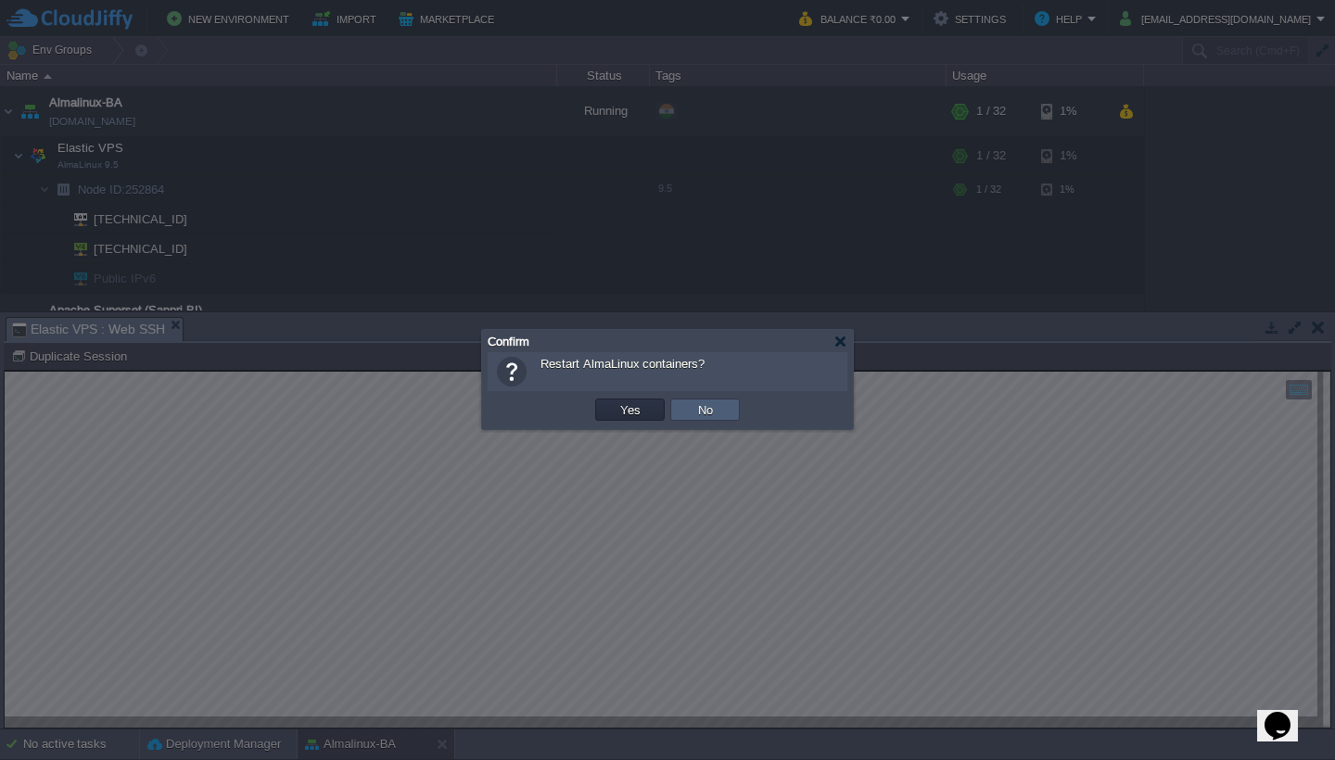
click at [697, 406] on button "No" at bounding box center [705, 409] width 26 height 17
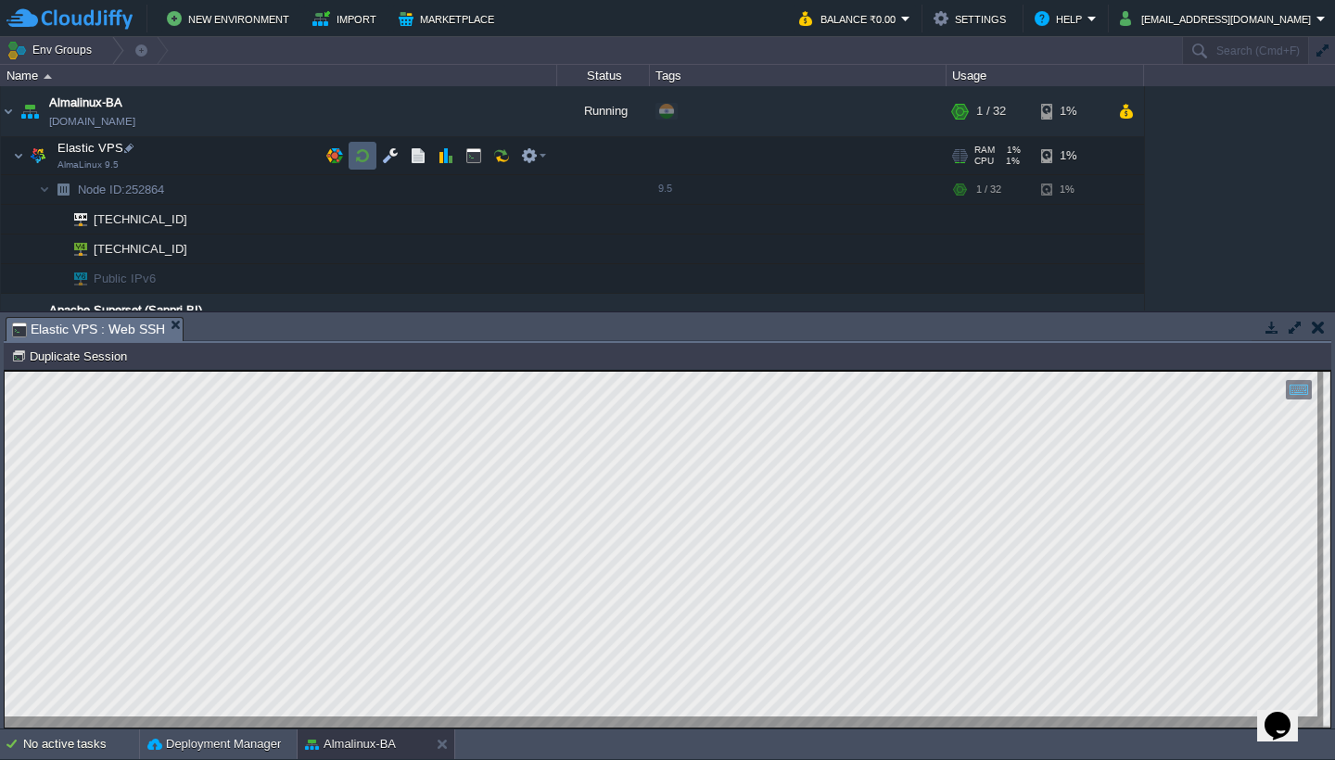
click at [359, 157] on button "button" at bounding box center [362, 155] width 17 height 17
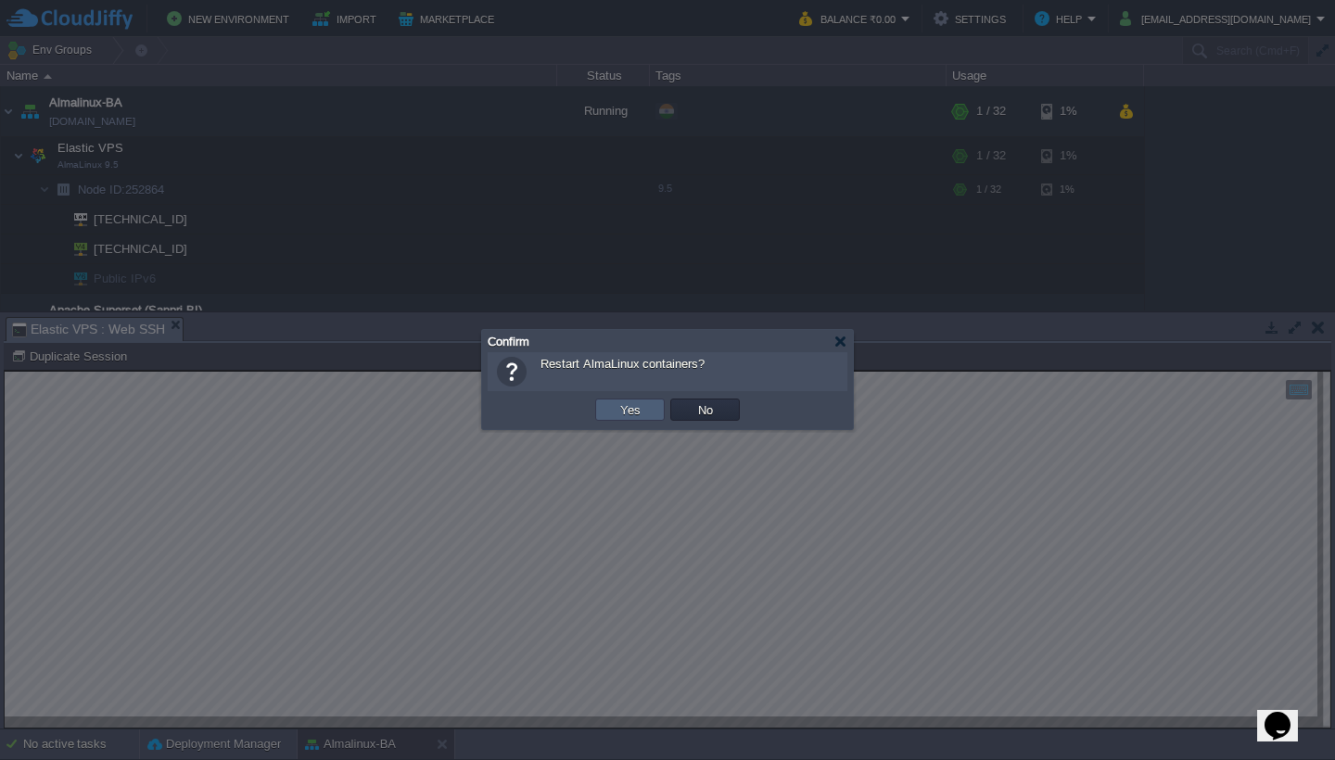
click at [643, 407] on button "Yes" at bounding box center [631, 409] width 32 height 17
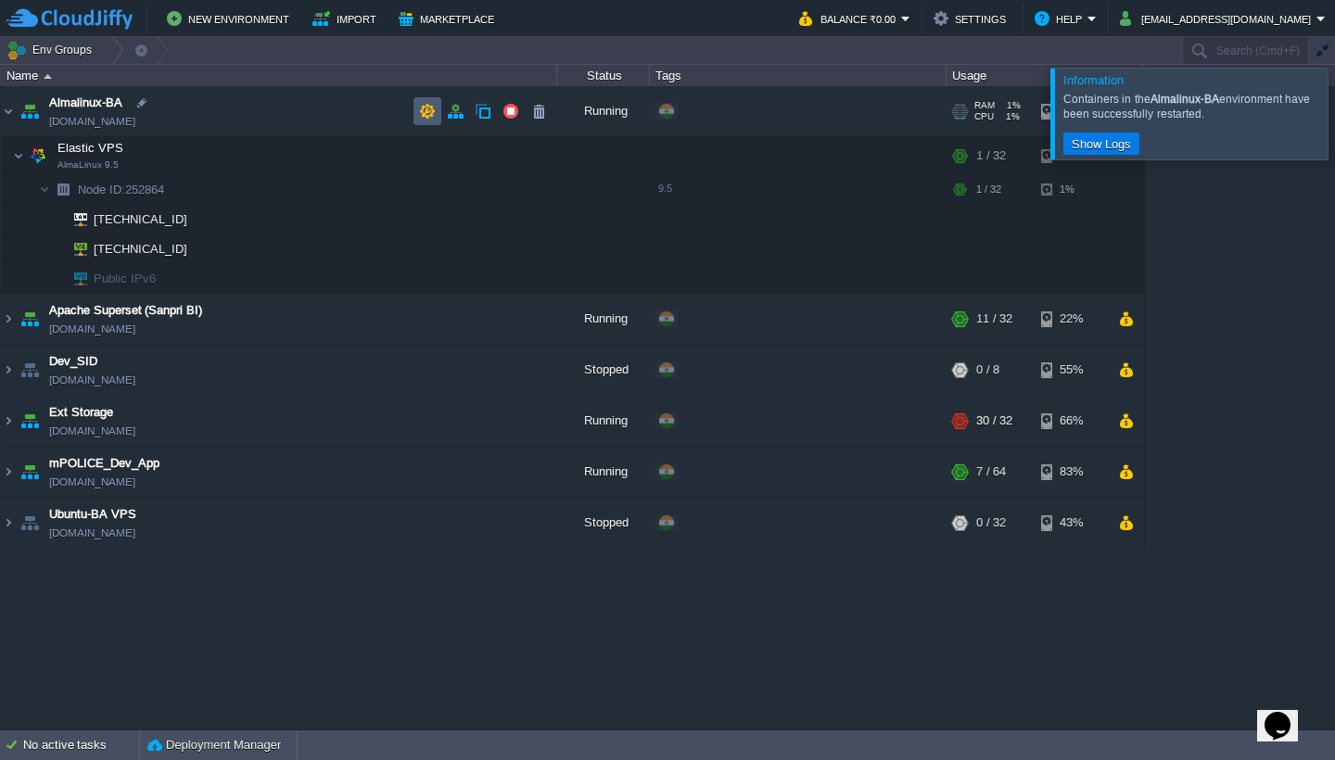
click at [425, 108] on button "button" at bounding box center [427, 111] width 17 height 17
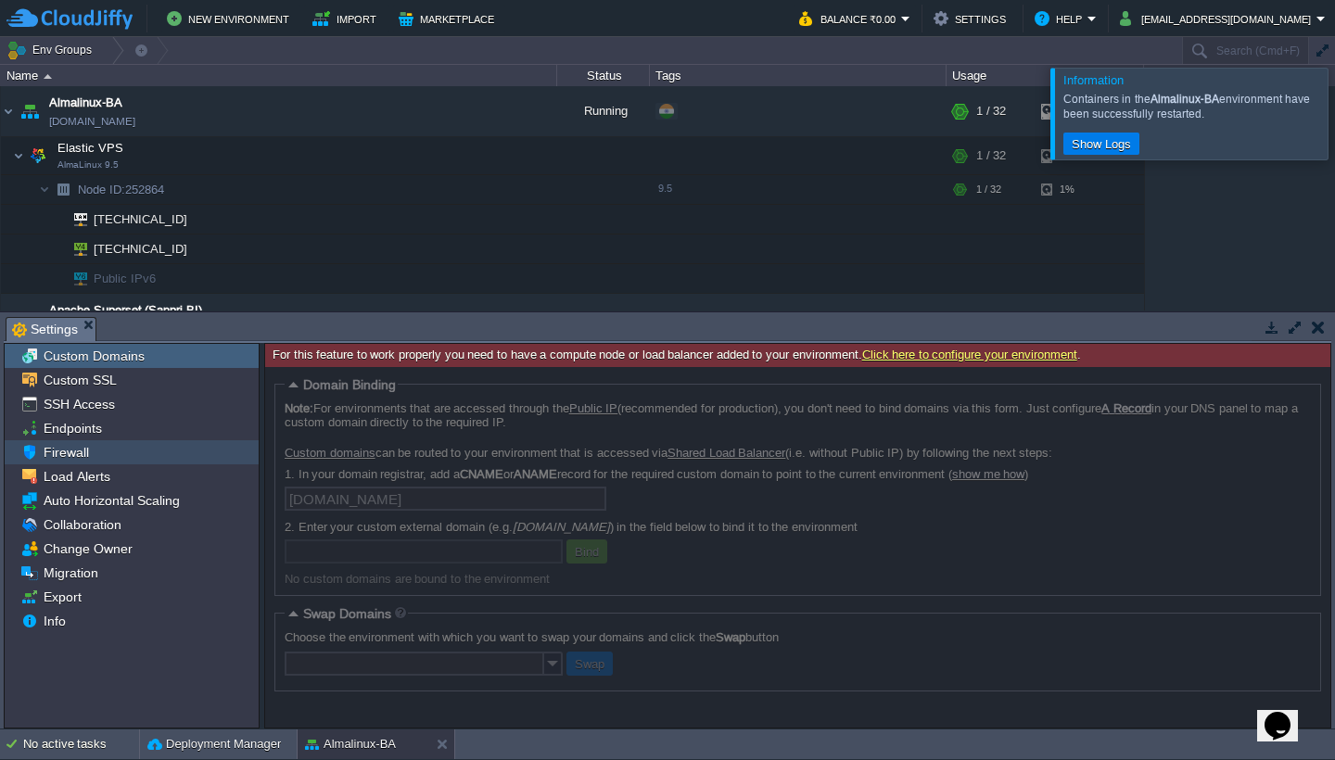
click at [133, 451] on div "Firewall" at bounding box center [132, 452] width 254 height 24
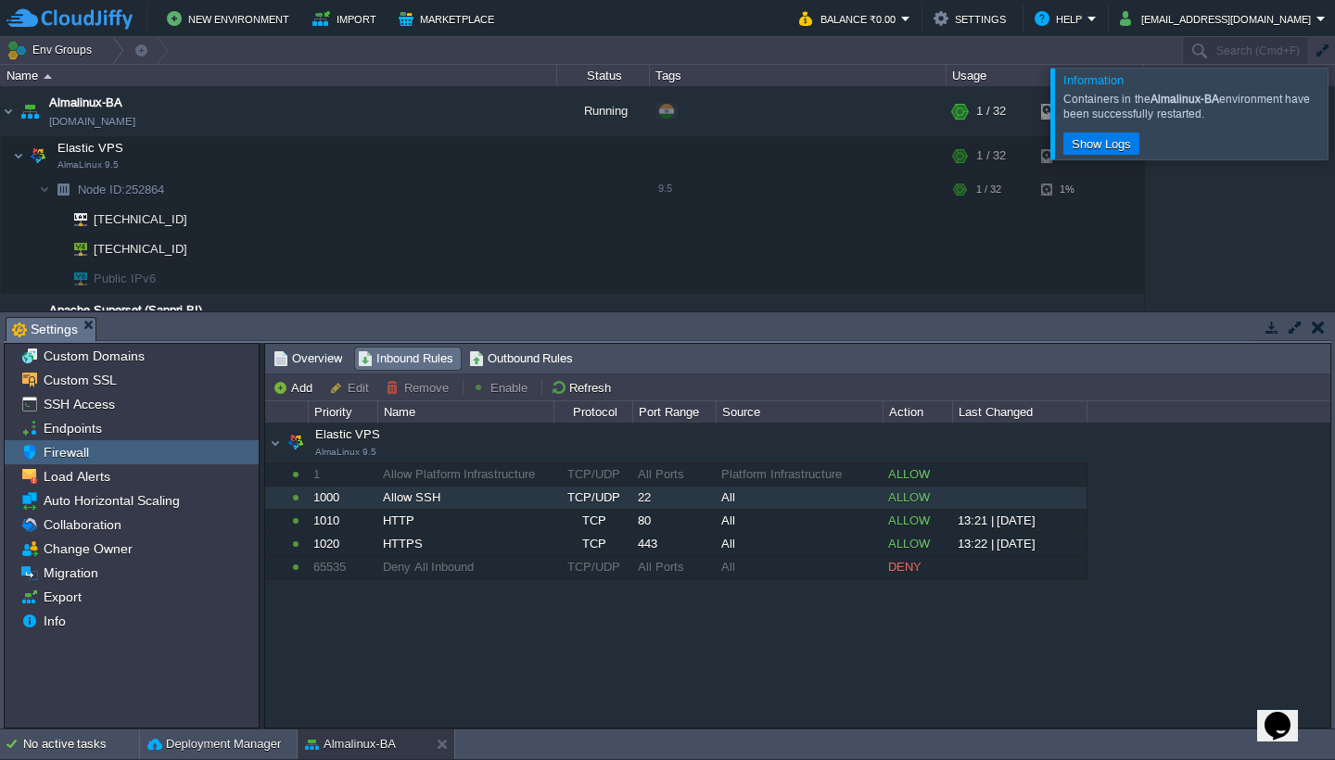
click at [398, 509] on div "Allow SSH" at bounding box center [465, 498] width 174 height 22
click at [435, 499] on div "Allow SSH" at bounding box center [465, 498] width 174 height 22
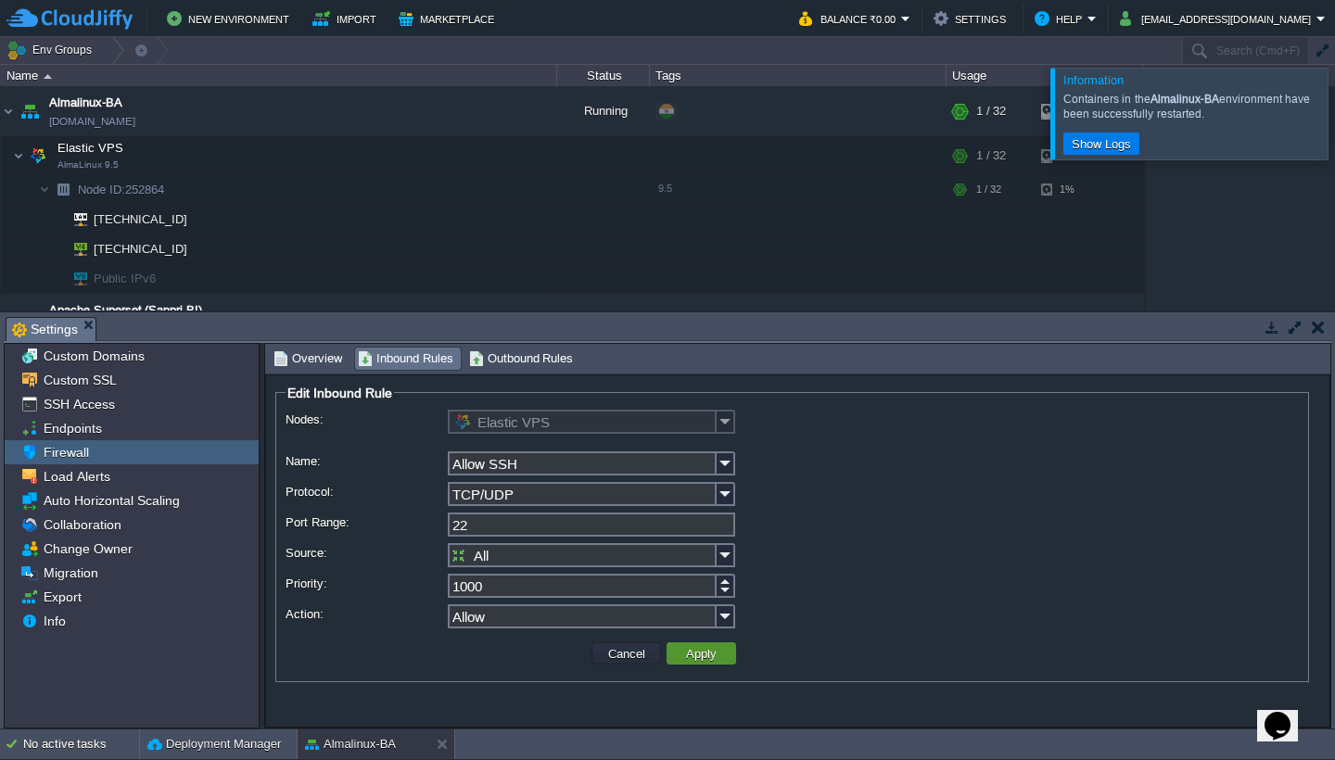
click at [704, 653] on button "Apply" at bounding box center [701, 653] width 42 height 17
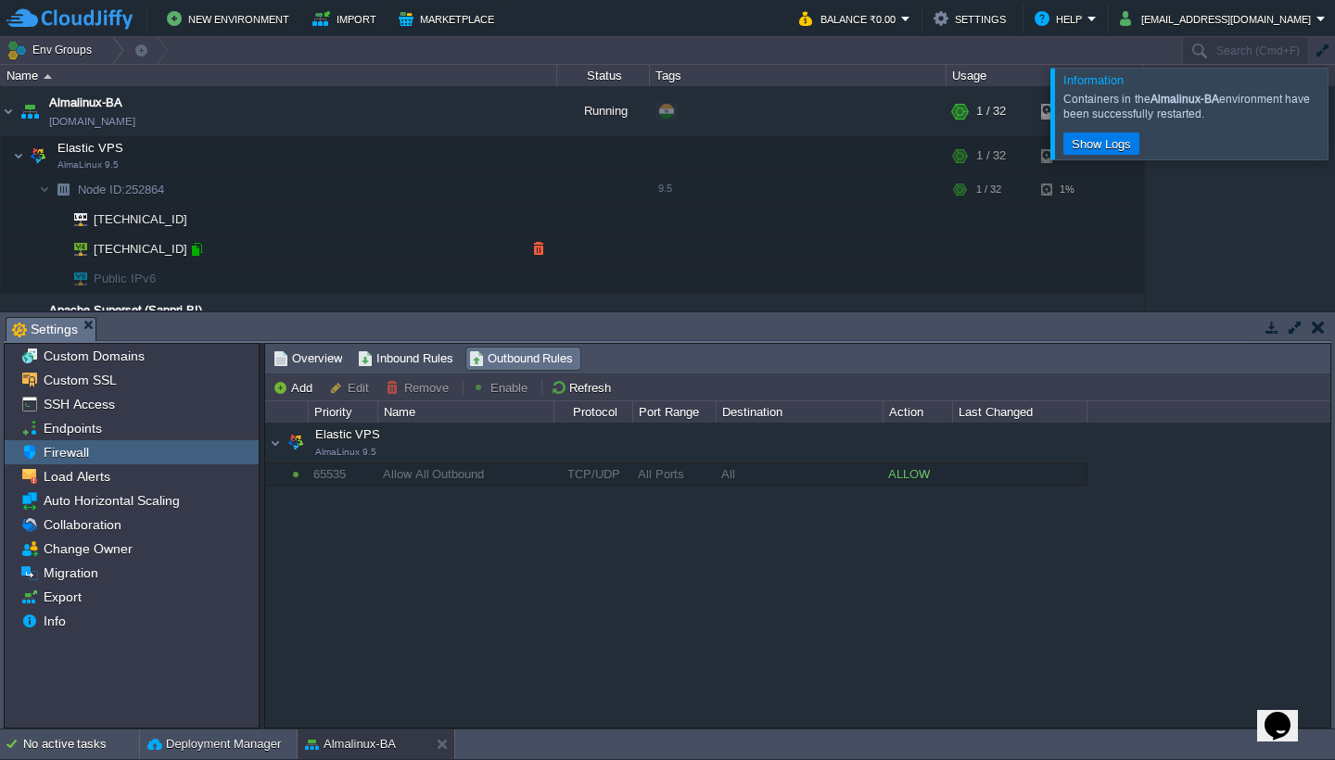
click at [190, 248] on div at bounding box center [196, 249] width 17 height 17
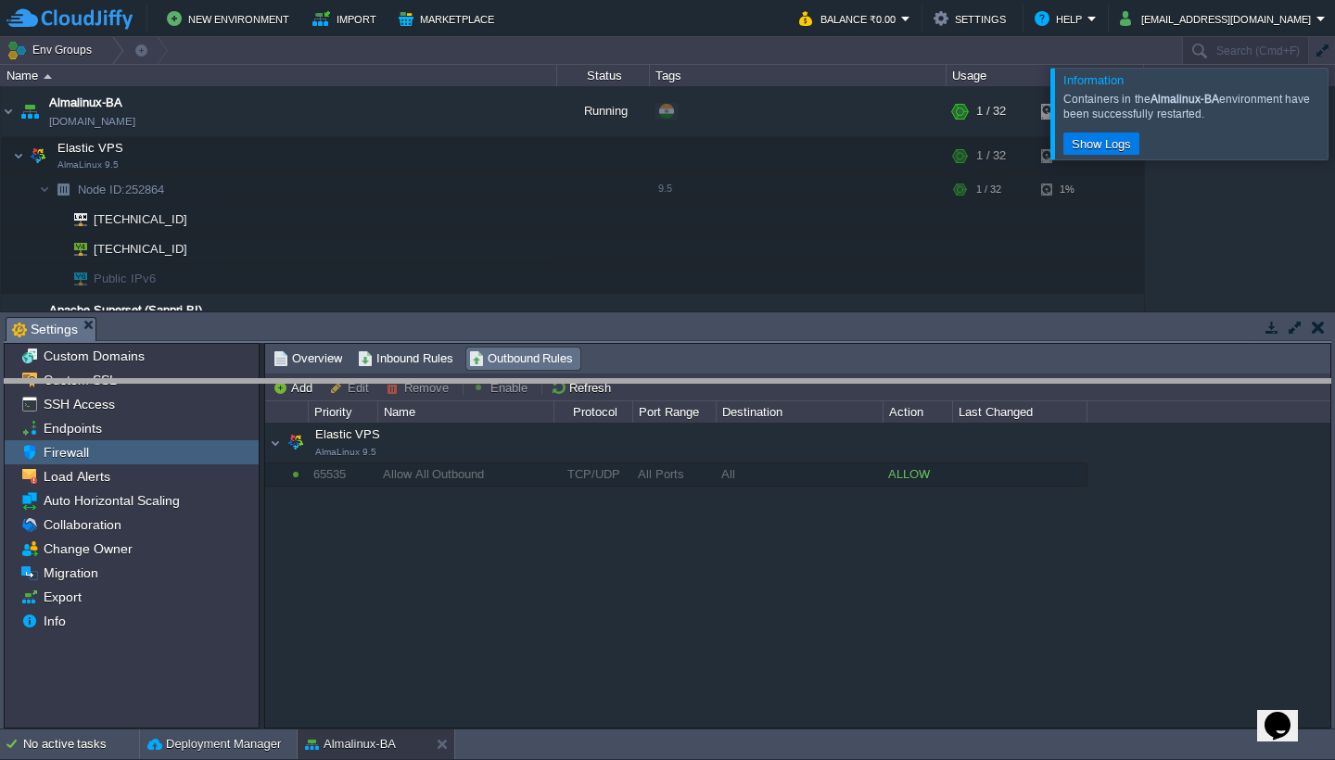
drag, startPoint x: 707, startPoint y: 321, endPoint x: 707, endPoint y: 404, distance: 83.4
click at [707, 404] on body "New Environment Import Marketplace Bonus ₹0.00 Upgrade Account Balance ₹0.00 Se…" at bounding box center [667, 380] width 1335 height 760
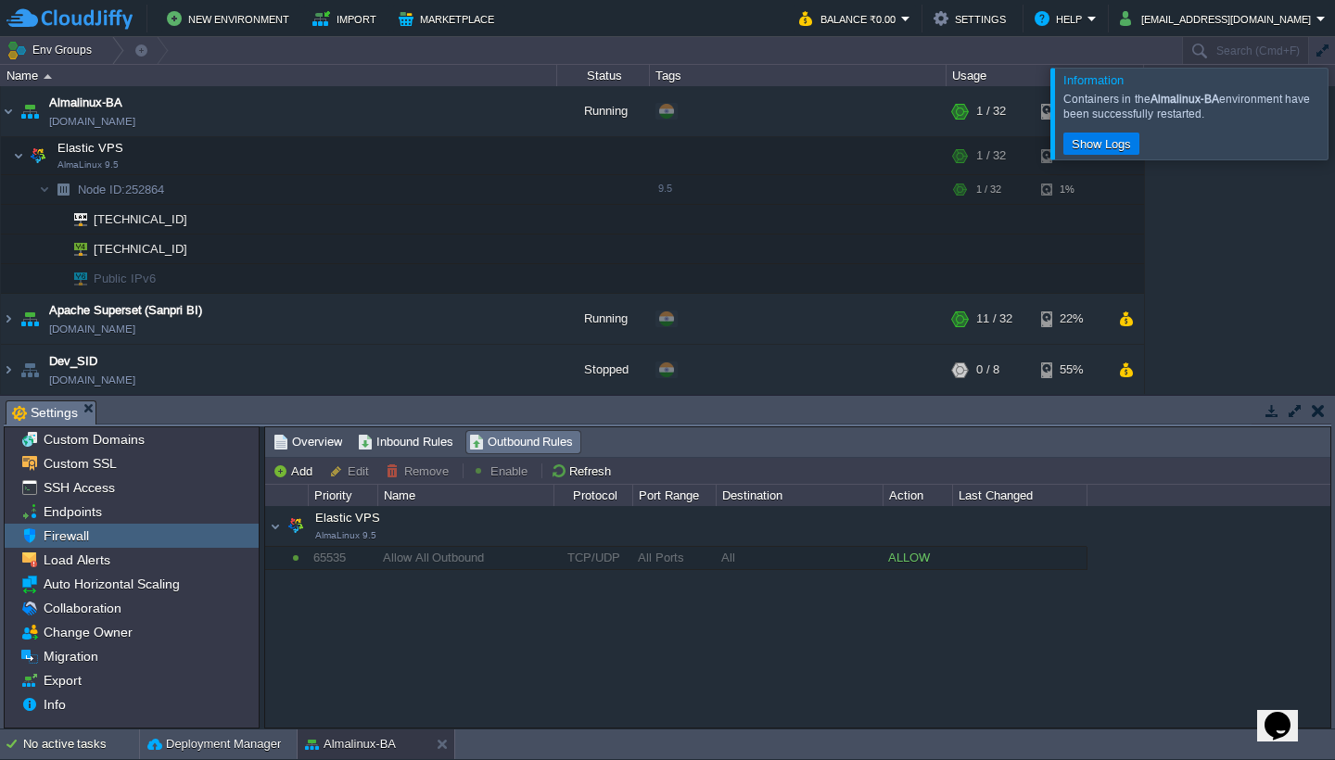
click at [1334, 115] on div at bounding box center [1357, 113] width 0 height 91
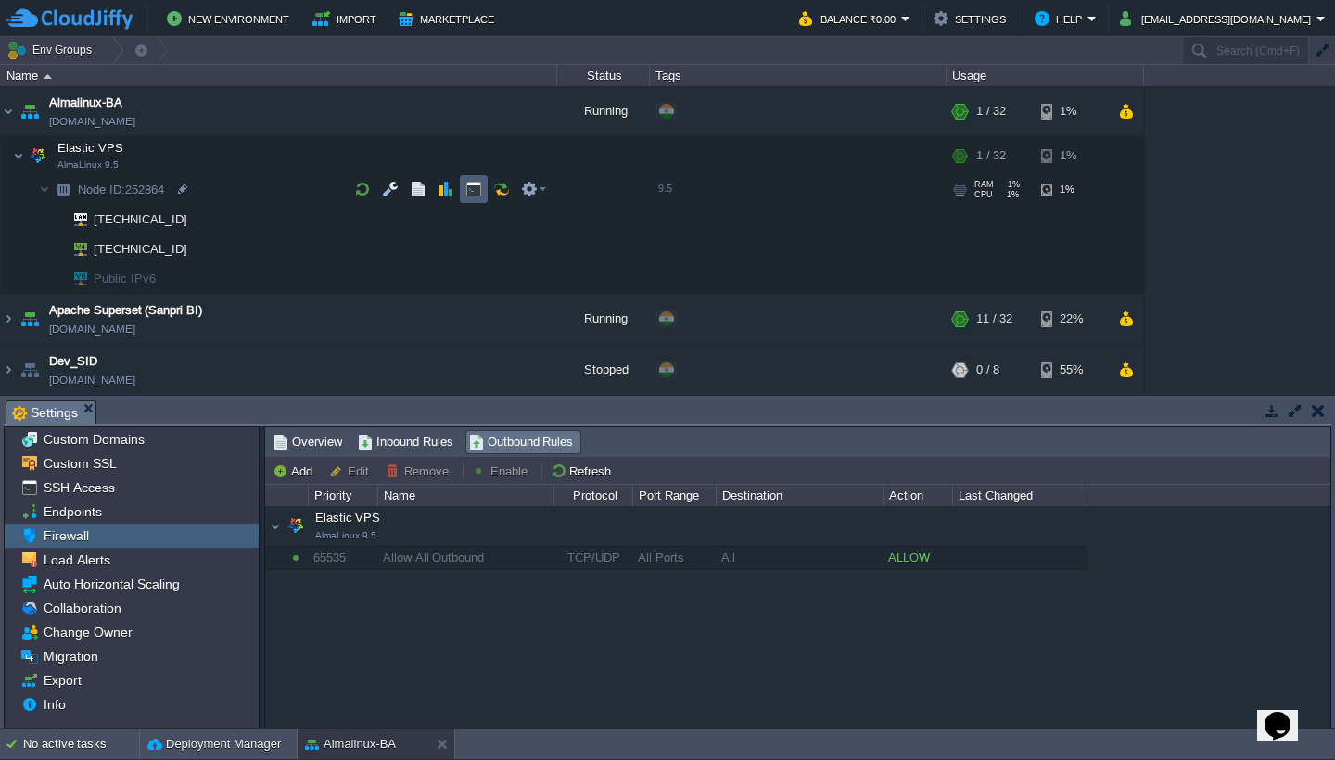
click at [479, 186] on button "button" at bounding box center [473, 189] width 17 height 17
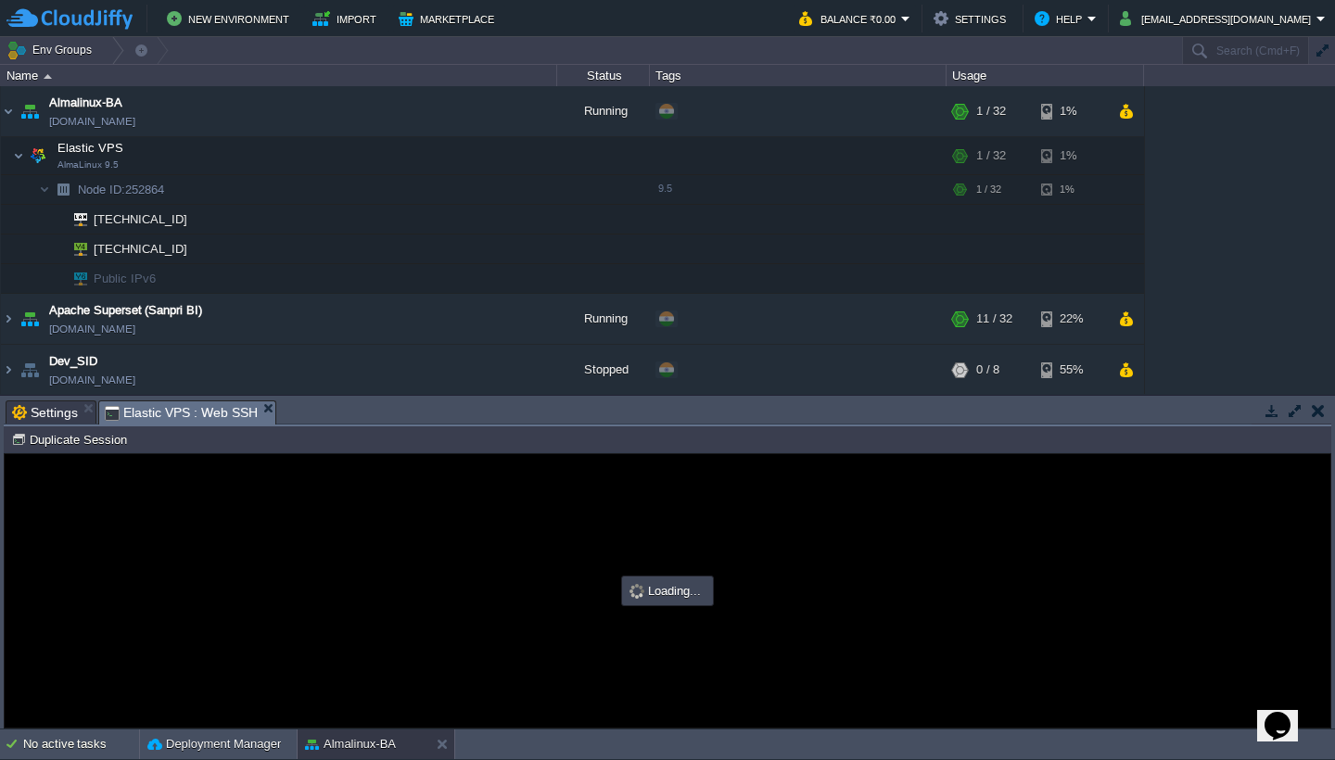
type input "#000000"
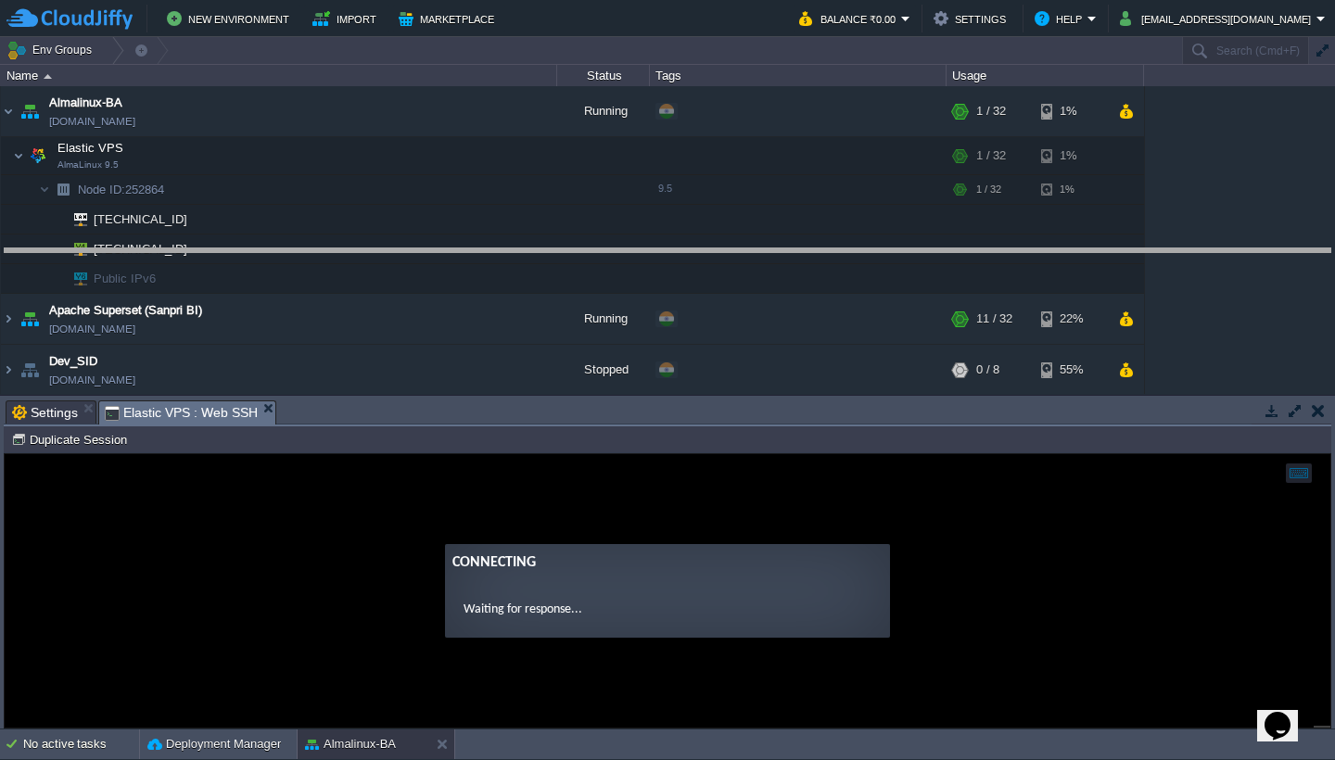
drag, startPoint x: 773, startPoint y: 418, endPoint x: 775, endPoint y: 407, distance: 11.3
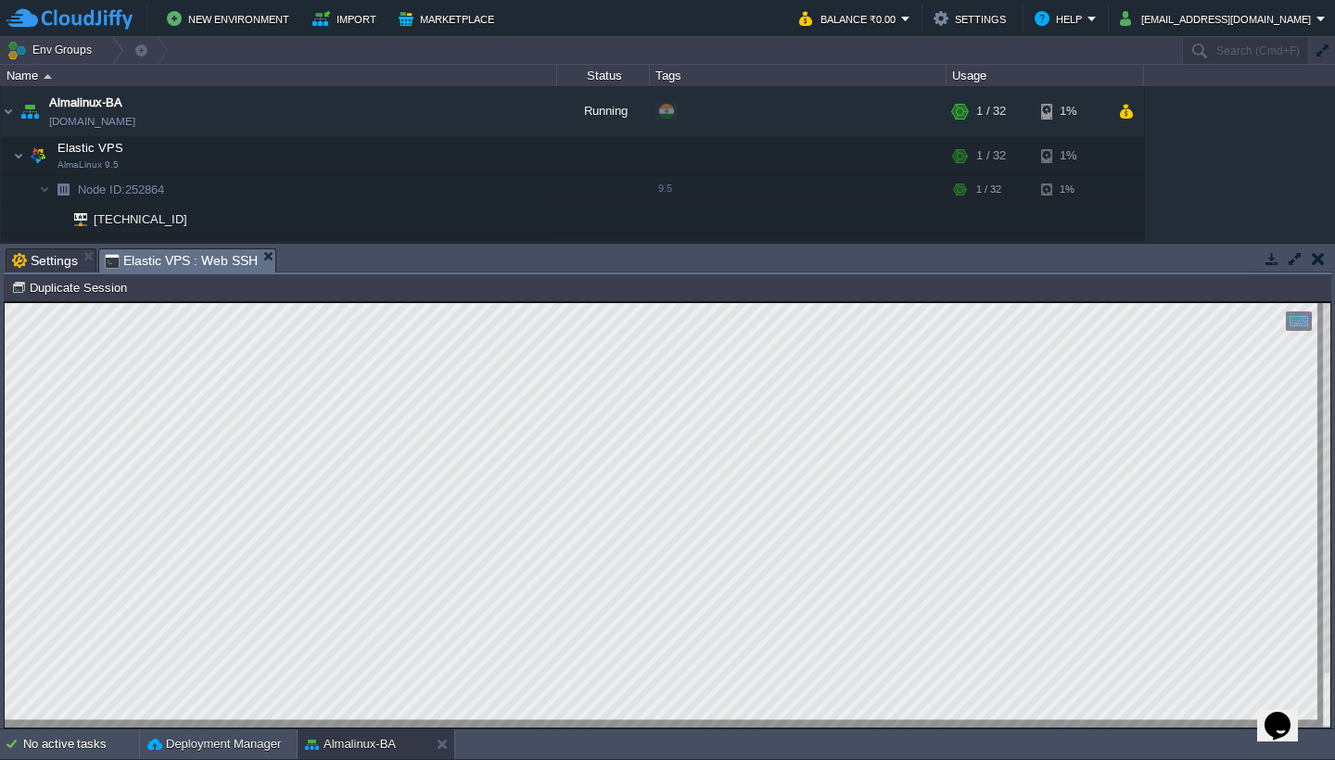
type textarea "sudo dnf --security update"
click at [836, 1] on div "New Environment Import Marketplace Bonus ₹0.00 Upgrade Account Balance ₹0.00 Se…" at bounding box center [667, 18] width 1335 height 37
click at [1317, 255] on button "button" at bounding box center [1318, 258] width 13 height 17
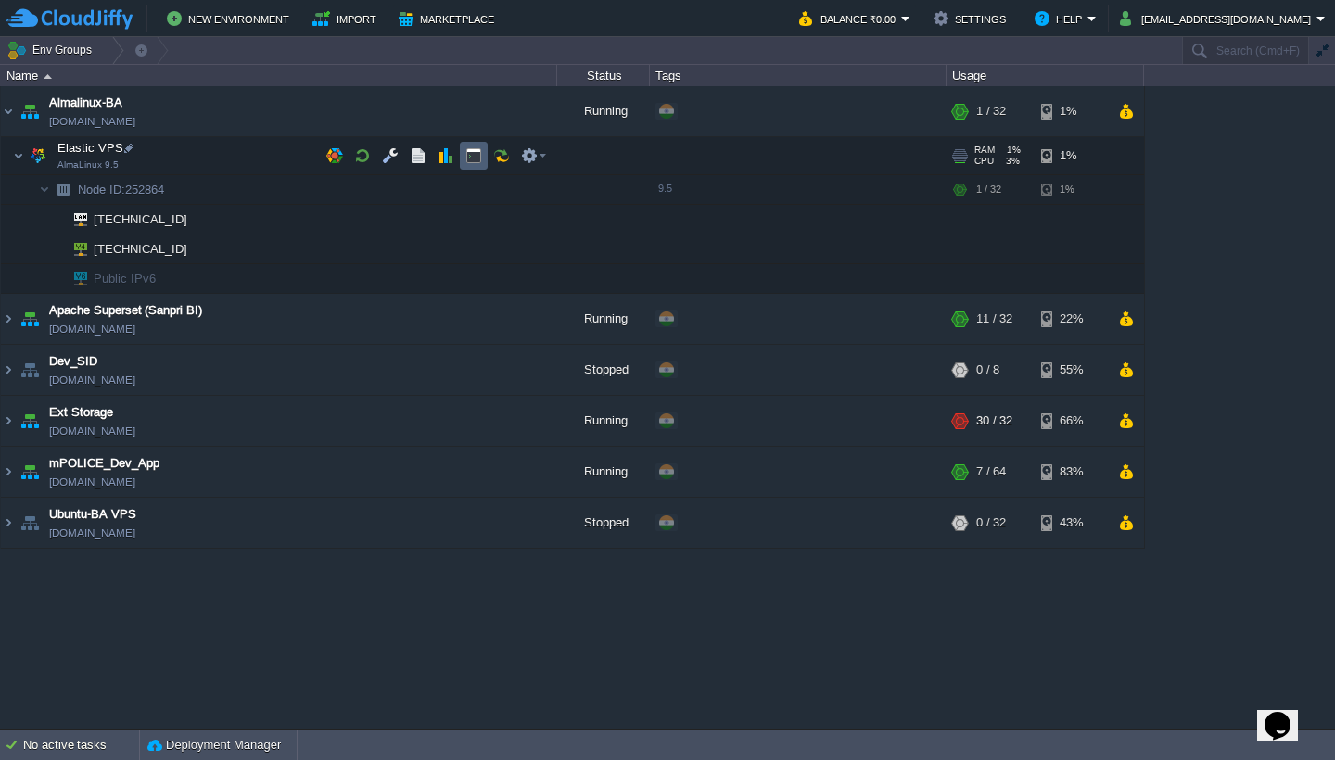
click at [474, 153] on button "button" at bounding box center [473, 155] width 17 height 17
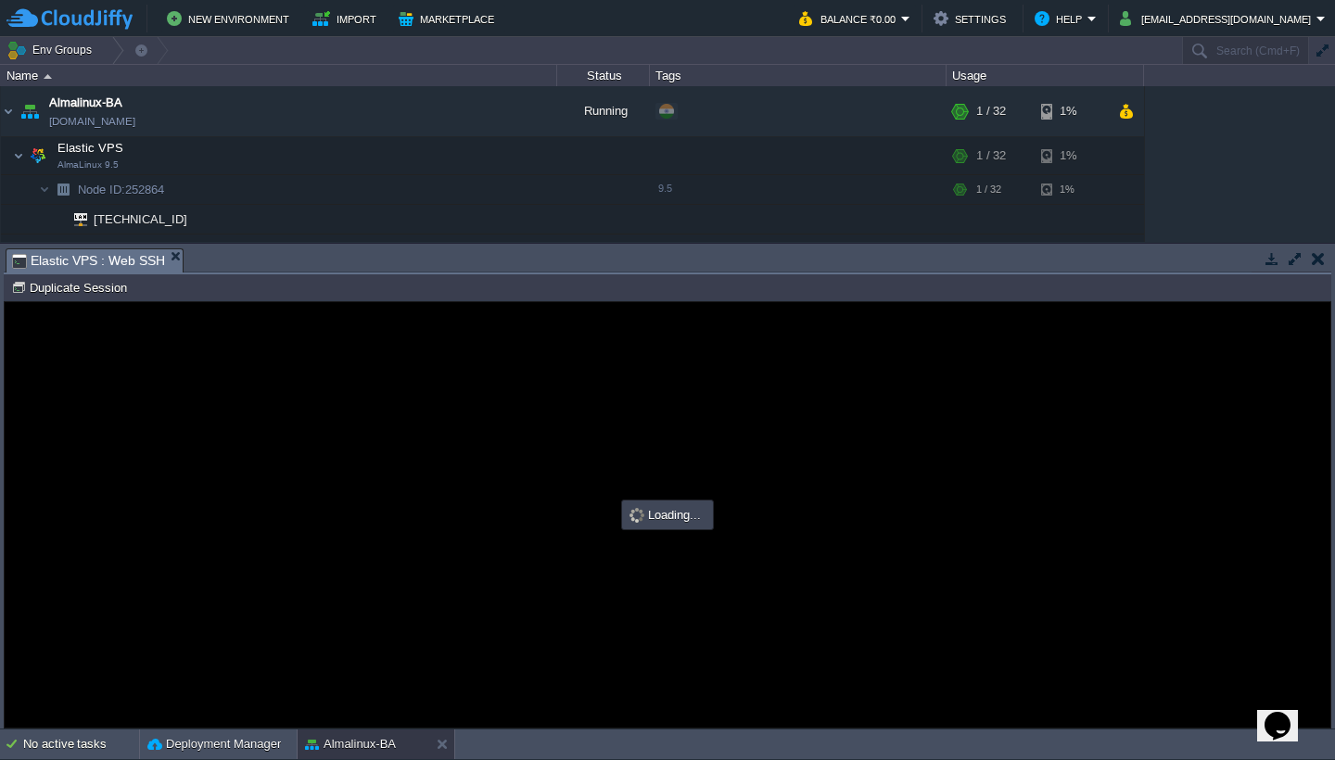
type input "#000000"
click at [743, 489] on h1 "Error" at bounding box center [667, 472] width 415 height 36
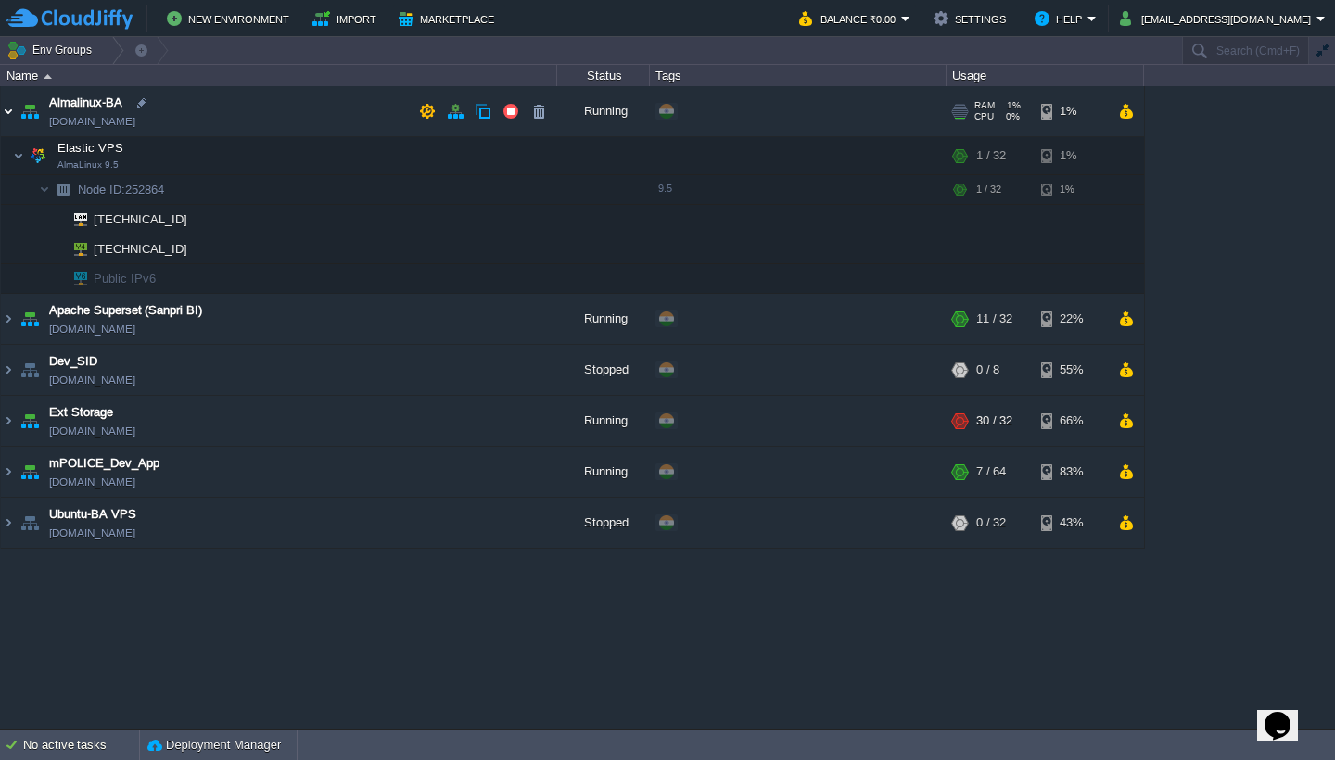
click at [11, 111] on img at bounding box center [8, 111] width 15 height 50
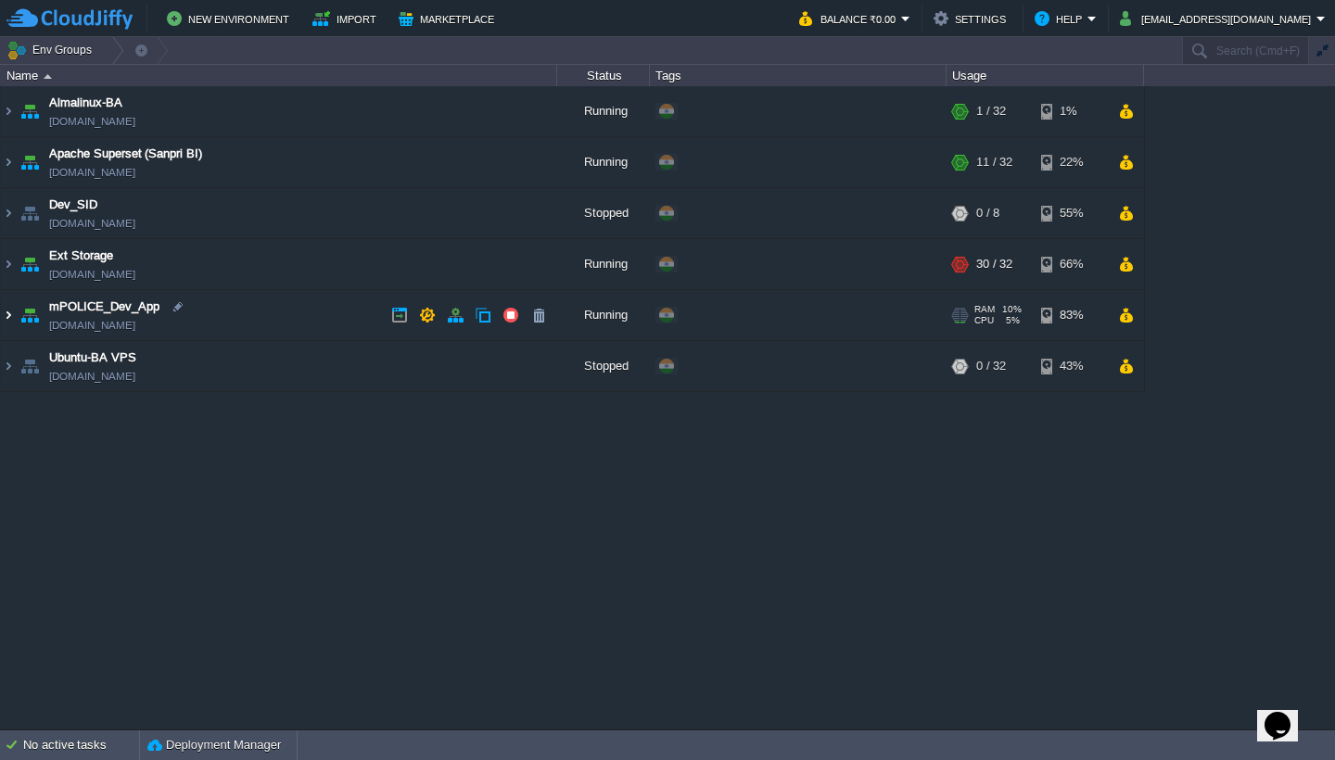
click at [7, 312] on img at bounding box center [8, 315] width 15 height 50
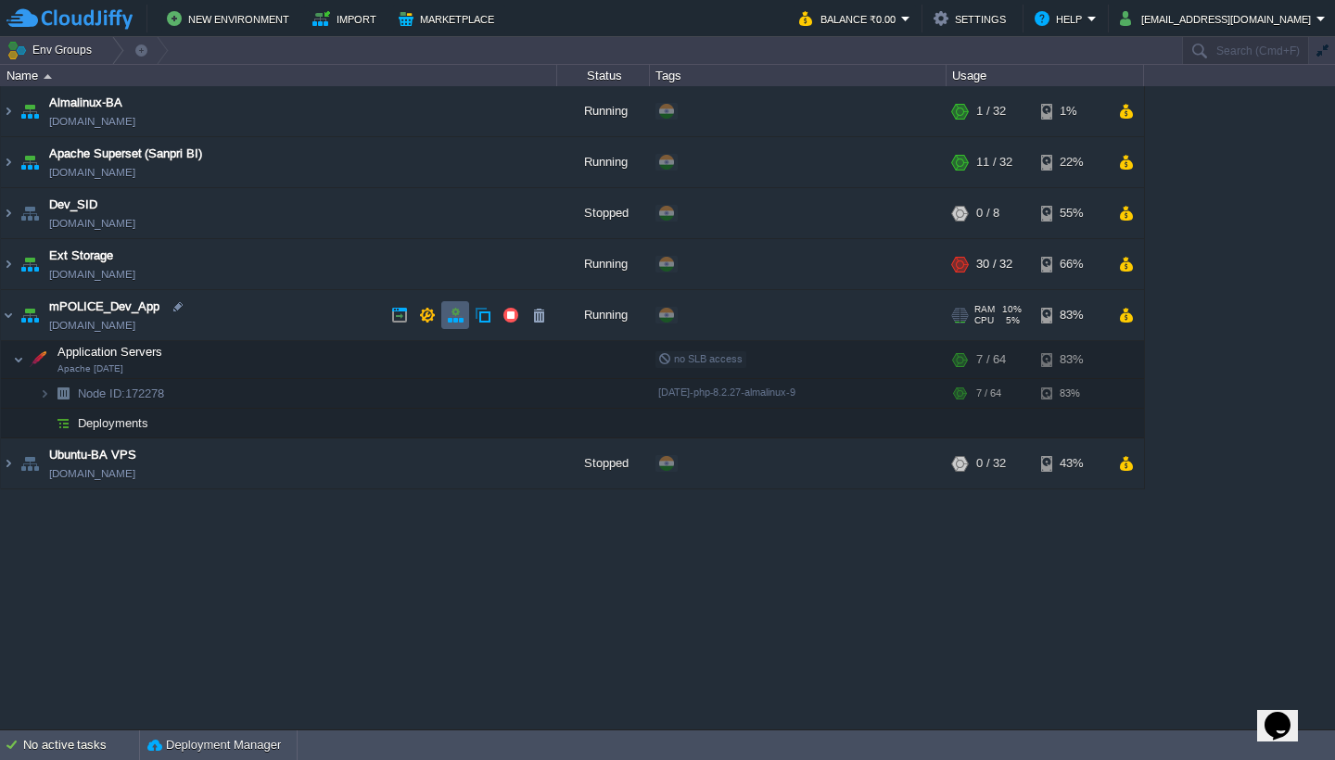
click at [458, 316] on button "button" at bounding box center [455, 315] width 17 height 17
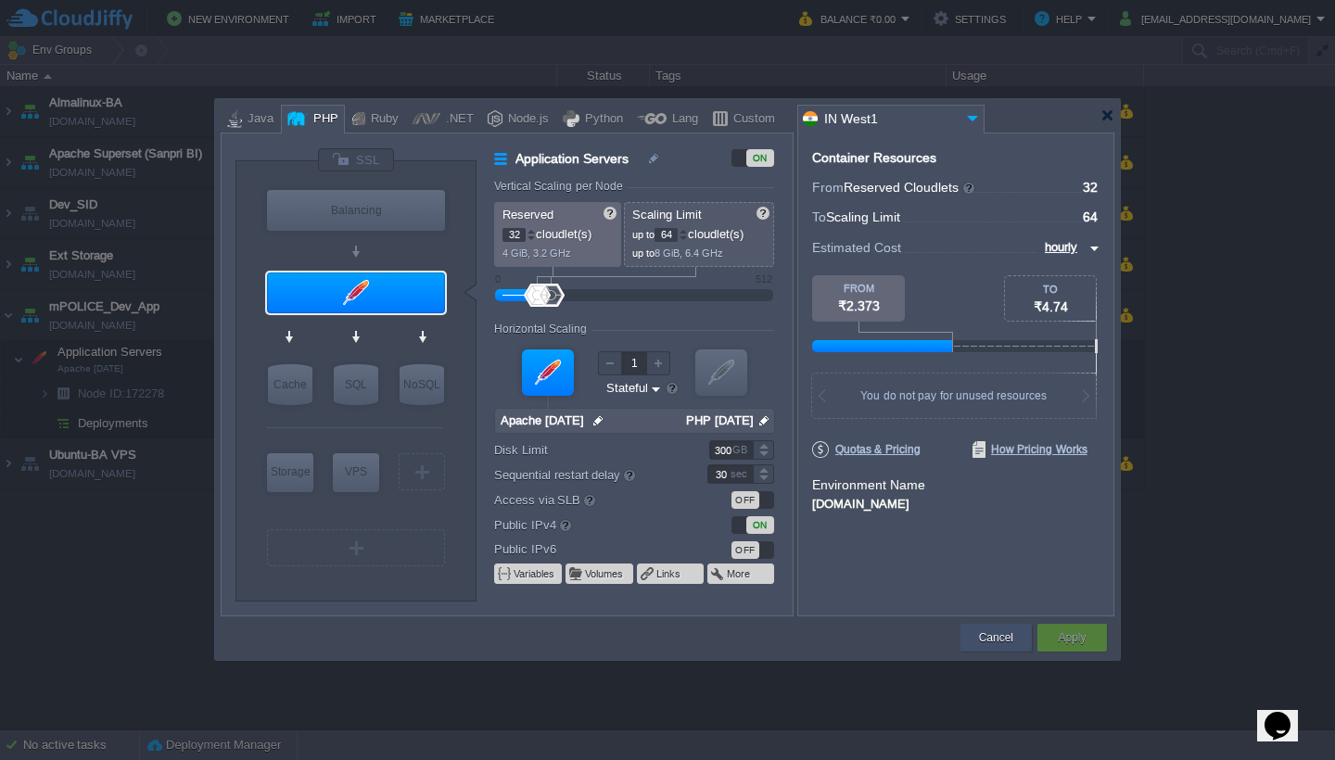
click at [1008, 633] on button "Cancel" at bounding box center [996, 637] width 34 height 19
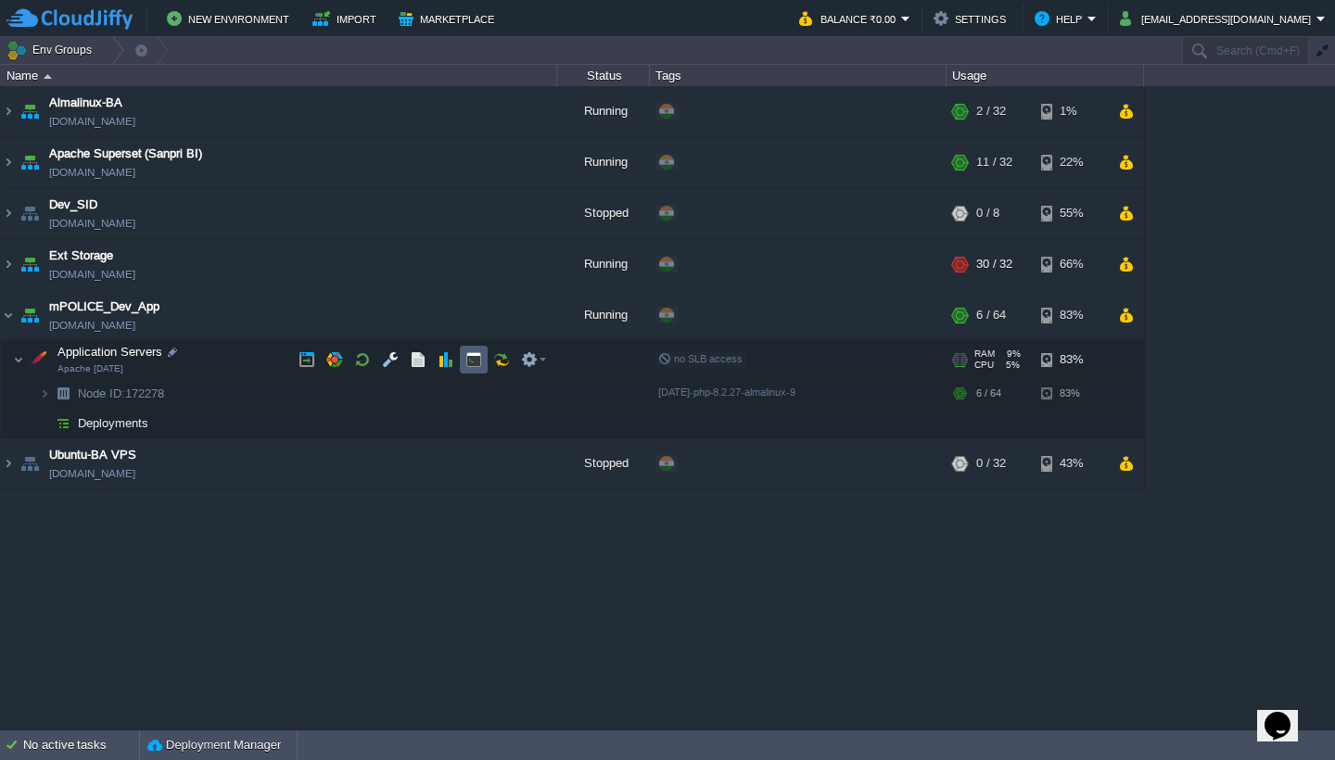
click at [483, 358] on td at bounding box center [474, 360] width 28 height 28
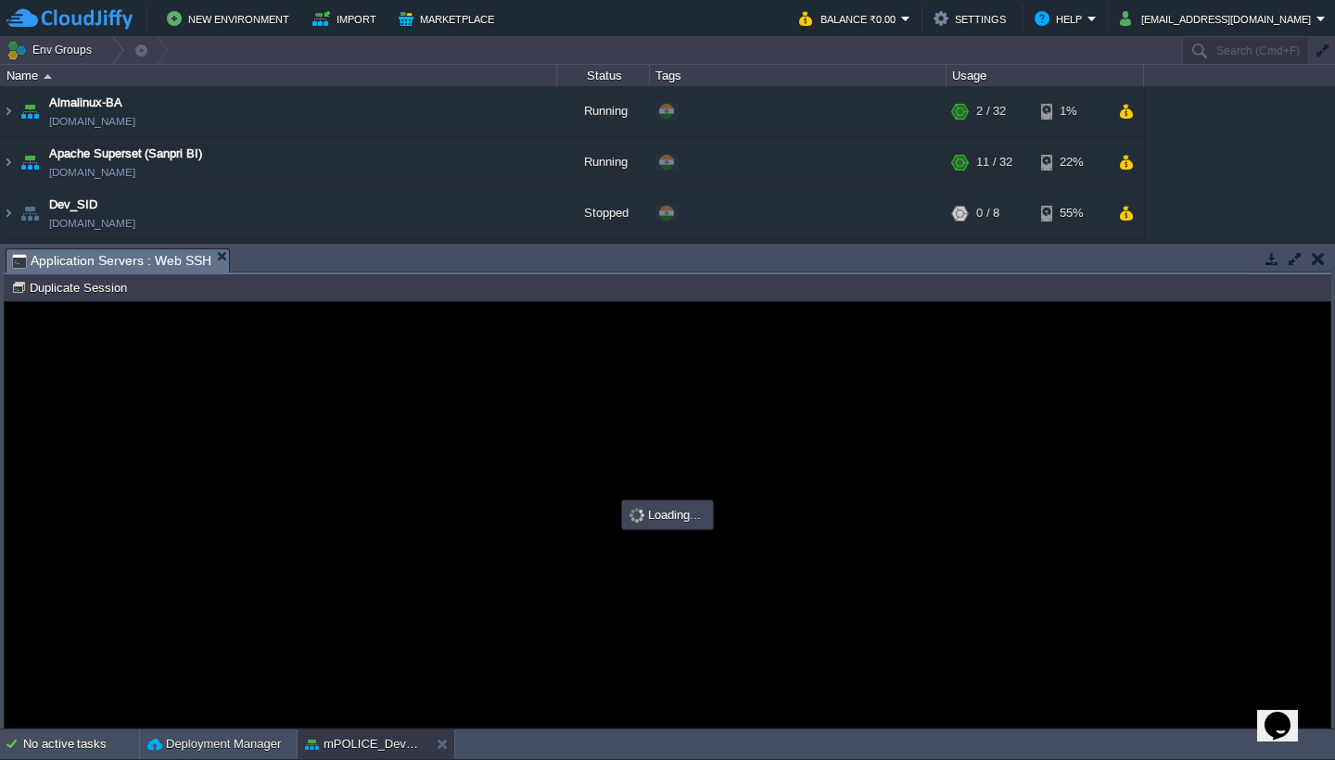
type input "#000000"
